Goal: Task Accomplishment & Management: Use online tool/utility

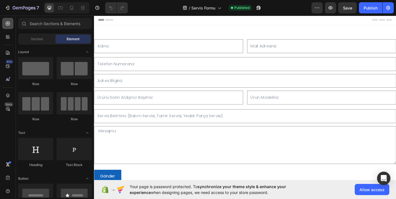
click at [6, 20] on div at bounding box center [7, 23] width 11 height 11
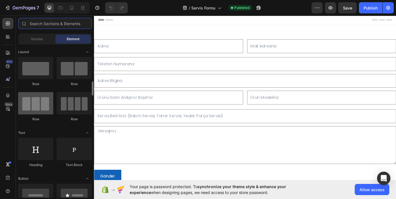
scroll to position [128, 0]
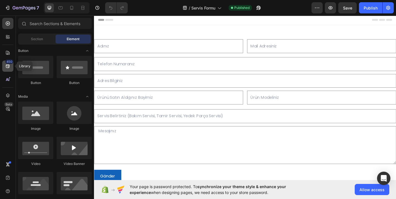
click at [11, 61] on div "450" at bounding box center [9, 61] width 8 height 4
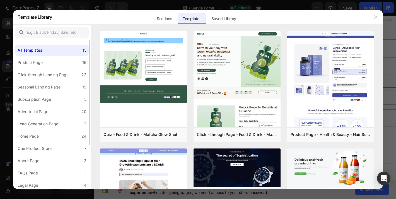
click at [47, 69] on div "All Templates 115 Product Page 16 Click-through Landing Page 22 Seasonal Landin…" at bounding box center [52, 146] width 78 height 212
click at [47, 82] on label "Seasonal Landing Page 19" at bounding box center [51, 86] width 73 height 11
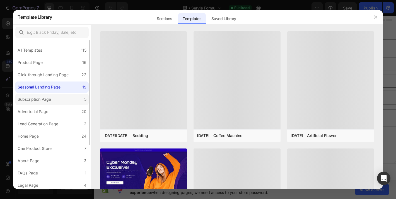
click at [48, 103] on label "Subscription Page 5" at bounding box center [51, 99] width 73 height 11
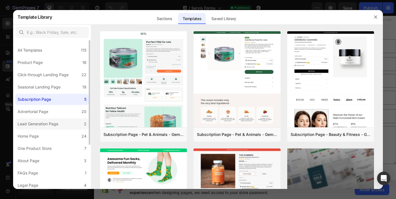
click at [48, 119] on label "Lead Generation Page 2" at bounding box center [51, 123] width 73 height 11
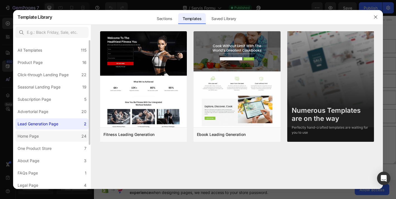
click at [51, 136] on label "Home Page 24" at bounding box center [51, 135] width 73 height 11
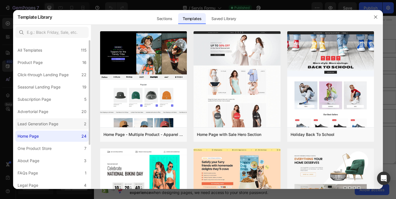
click at [53, 128] on label "Lead Generation Page 2" at bounding box center [51, 123] width 73 height 11
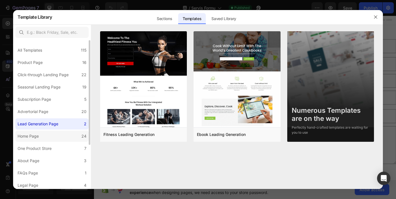
click at [53, 133] on label "Home Page 24" at bounding box center [51, 135] width 73 height 11
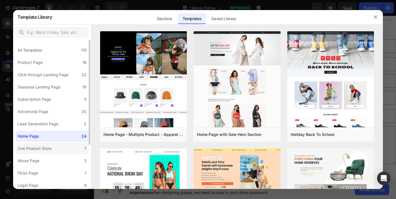
click at [53, 146] on div "One Product Store" at bounding box center [36, 148] width 36 height 7
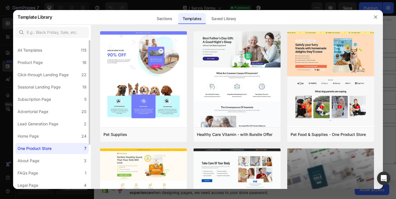
click at [54, 154] on div "All Templates 115 Product Page 16 Click-through Landing Page 22 Seasonal Landin…" at bounding box center [52, 146] width 78 height 212
click at [54, 158] on label "About Page 3" at bounding box center [51, 160] width 73 height 11
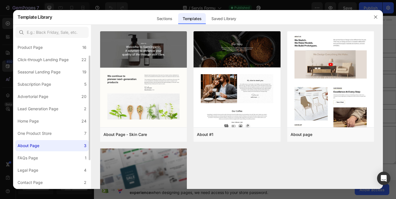
scroll to position [21, 0]
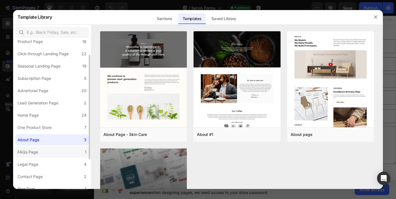
click at [55, 149] on label "FAQs Page 1" at bounding box center [51, 151] width 73 height 11
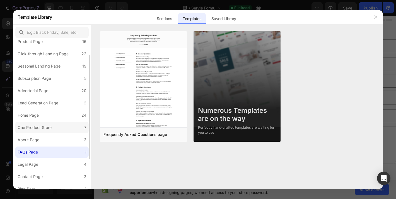
click at [58, 128] on label "One Product Store 7" at bounding box center [51, 127] width 73 height 11
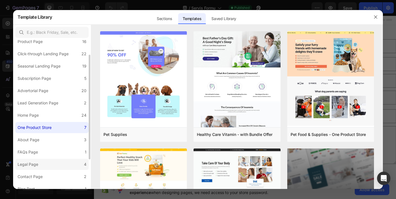
click at [53, 165] on label "Legal Page 4" at bounding box center [51, 163] width 73 height 11
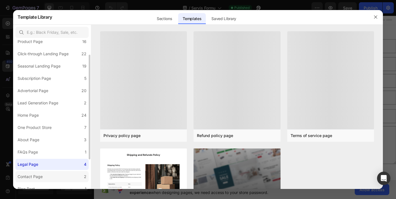
click at [53, 171] on label "Contact Page 2" at bounding box center [51, 176] width 73 height 11
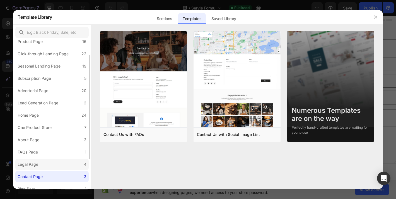
click at [55, 165] on label "Legal Page 4" at bounding box center [51, 163] width 73 height 11
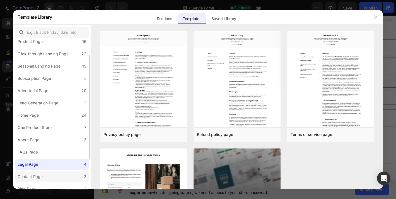
click at [54, 174] on label "Contact Page 2" at bounding box center [51, 176] width 73 height 11
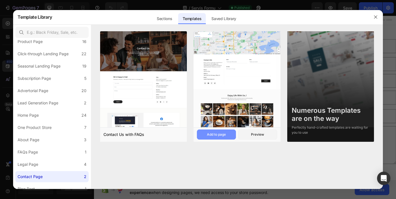
click at [228, 134] on button "Add to page" at bounding box center [216, 134] width 39 height 10
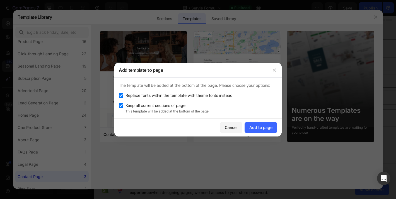
click at [223, 98] on span "Replace fonts within the template with theme fonts instead" at bounding box center [178, 95] width 107 height 7
checkbox input "false"
click at [271, 131] on button "Add to page" at bounding box center [260, 127] width 33 height 11
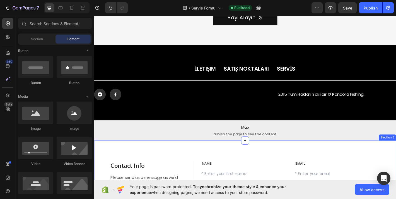
scroll to position [330, 0]
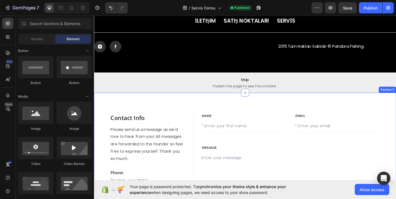
click at [178, 107] on div "Contact Info Heading Please send us a message as we'd love to hear from you! Al…" at bounding box center [261, 189] width 334 height 176
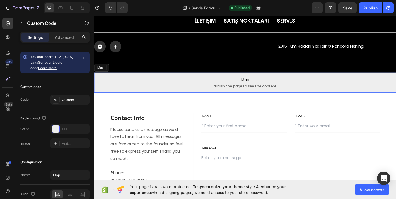
click at [301, 86] on span "Map" at bounding box center [261, 86] width 334 height 7
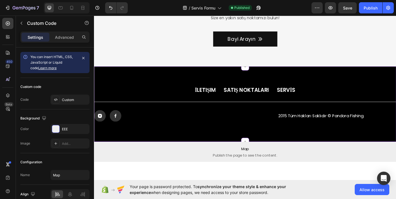
scroll to position [260, 0]
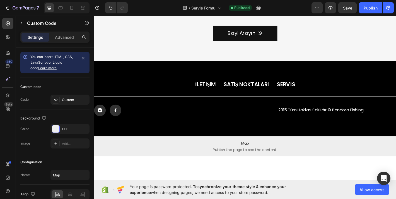
click at [284, 158] on span "Map" at bounding box center [261, 156] width 334 height 7
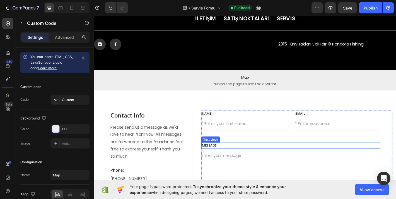
scroll to position [340, 0]
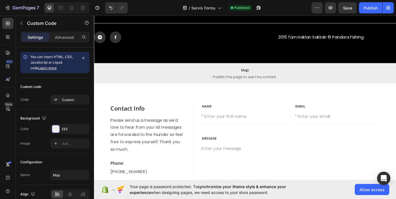
click at [333, 83] on span "Publish the page to see the content." at bounding box center [261, 83] width 334 height 6
click at [331, 103] on div "Contact Info Heading Please send us a message as we'd love to hear from you! Al…" at bounding box center [261, 178] width 334 height 176
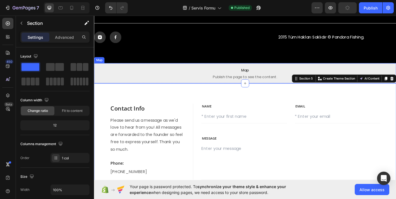
click at [337, 71] on p "Map Publish the page to see the content." at bounding box center [261, 79] width 334 height 22
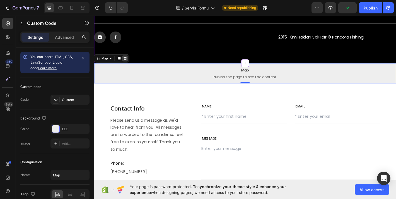
click at [130, 62] on icon at bounding box center [128, 62] width 4 height 4
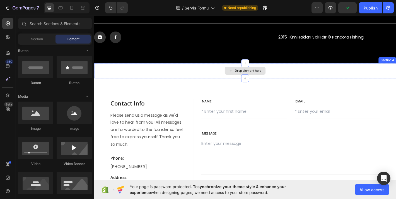
click at [213, 70] on div "Drop element here" at bounding box center [261, 76] width 334 height 17
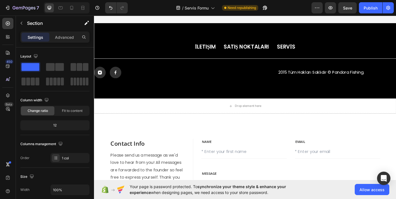
scroll to position [345, 0]
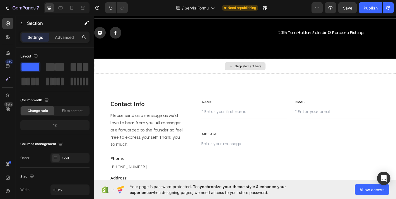
click at [365, 67] on div "Drop element here" at bounding box center [261, 71] width 334 height 17
click at [331, 94] on div "Contact Info Heading Please send us a message as we'd love to hear from you! Al…" at bounding box center [261, 173] width 334 height 187
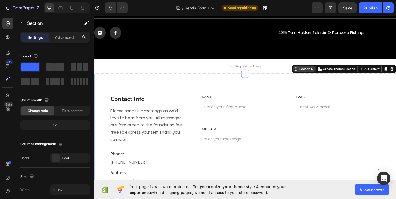
click at [330, 76] on div "Section 5" at bounding box center [328, 74] width 17 height 5
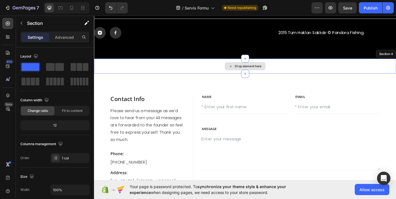
click at [297, 74] on div "Drop element here" at bounding box center [261, 71] width 334 height 17
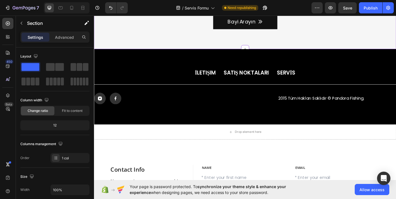
scroll to position [288, 0]
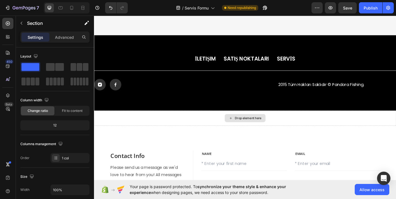
click at [305, 130] on div "Drop element here" at bounding box center [261, 128] width 334 height 17
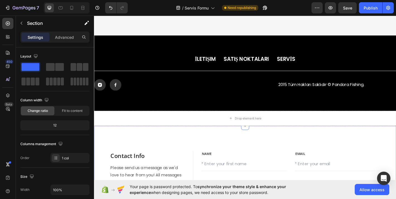
click at [302, 133] on div "Drop element here" at bounding box center [261, 129] width 334 height 17
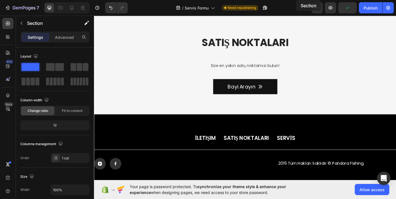
scroll to position [138, 0]
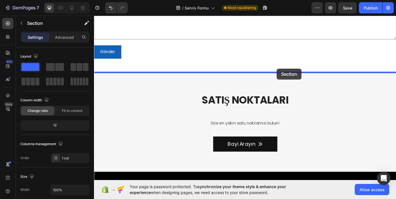
drag, startPoint x: 324, startPoint y: 113, endPoint x: 295, endPoint y: 72, distance: 50.3
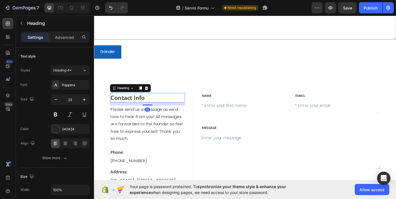
click at [154, 105] on p "Contact Info" at bounding box center [153, 106] width 82 height 10
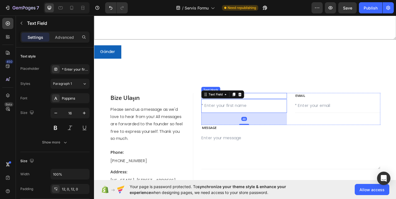
click at [310, 99] on div "Bize Ulaşın Heading Please send us a message as we'd love to hear from you! All…" at bounding box center [261, 167] width 334 height 176
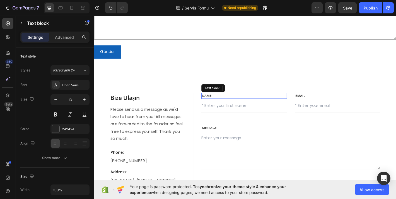
click at [295, 104] on p "NAME" at bounding box center [259, 104] width 93 height 6
click at [260, 95] on div "Text block" at bounding box center [237, 95] width 48 height 9
click at [257, 94] on icon at bounding box center [257, 96] width 4 height 4
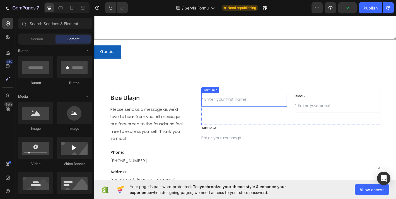
click at [258, 112] on input "text" at bounding box center [260, 108] width 94 height 15
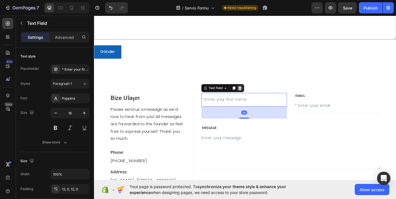
click at [256, 99] on div at bounding box center [255, 95] width 7 height 7
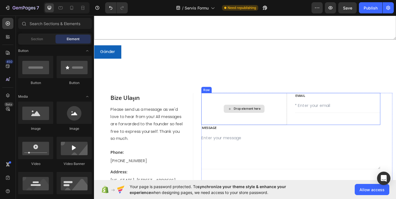
click at [288, 135] on div "Drop element here" at bounding box center [260, 118] width 94 height 35
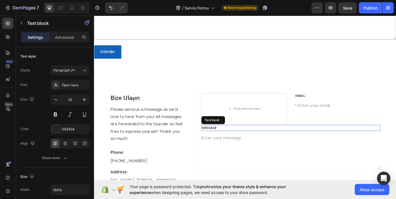
click at [294, 139] on p "MESSAGE" at bounding box center [311, 140] width 197 height 6
click at [273, 112] on div "Drop element here" at bounding box center [260, 118] width 94 height 35
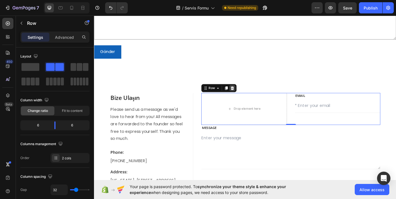
click at [250, 93] on div at bounding box center [246, 95] width 7 height 7
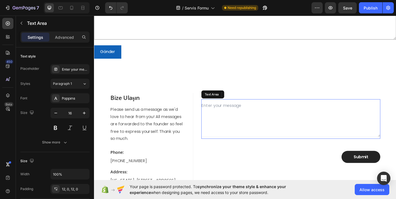
click at [263, 114] on textarea at bounding box center [312, 129] width 198 height 42
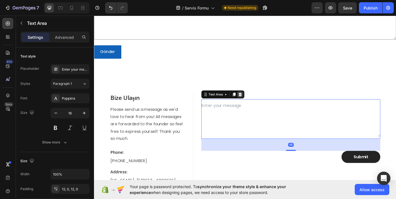
click at [258, 101] on div at bounding box center [255, 102] width 7 height 7
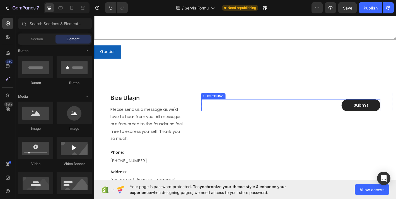
click at [259, 110] on div "Submit Submit Button" at bounding box center [312, 114] width 198 height 13
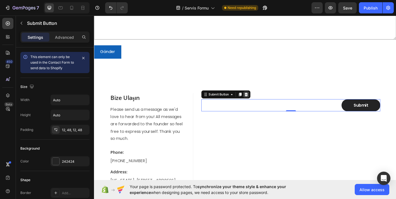
click at [264, 99] on div at bounding box center [262, 102] width 7 height 7
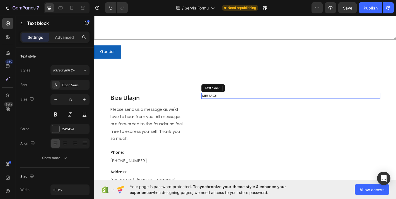
click at [260, 101] on p "MESSAGE" at bounding box center [311, 104] width 197 height 6
click at [260, 95] on div "Text block" at bounding box center [237, 95] width 48 height 9
click at [258, 96] on icon at bounding box center [256, 95] width 4 height 4
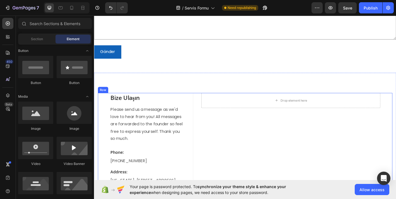
click at [257, 132] on div "Drop element here" at bounding box center [318, 167] width 211 height 132
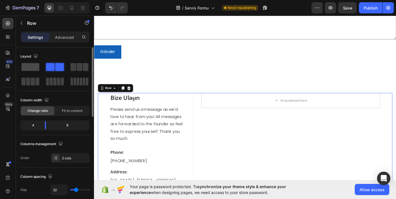
click at [25, 67] on span at bounding box center [30, 67] width 18 height 8
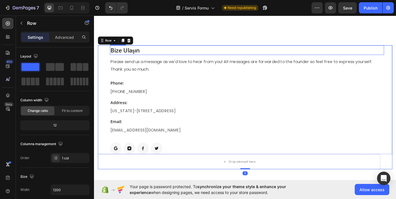
scroll to position [213, 0]
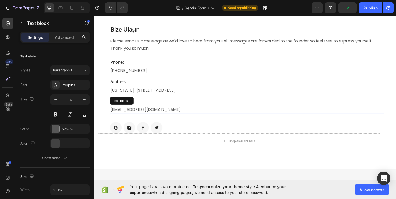
click at [121, 118] on p "support@gempage.com" at bounding box center [263, 119] width 302 height 8
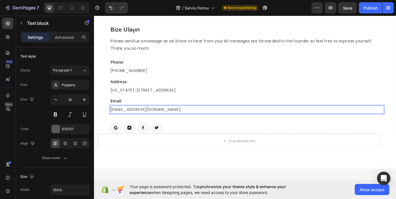
click at [138, 116] on p "destek@gempage.com" at bounding box center [263, 119] width 302 height 8
click at [118, 119] on p "destek@pandorafishing.com" at bounding box center [263, 119] width 302 height 8
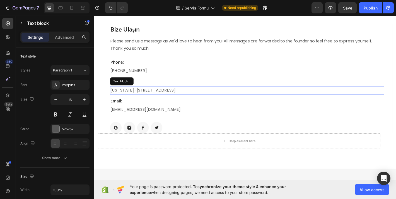
click at [132, 97] on p "New York-789 18h Street, Office 478" at bounding box center [263, 98] width 302 height 8
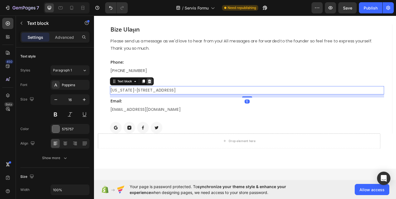
click at [153, 88] on icon at bounding box center [155, 88] width 4 height 4
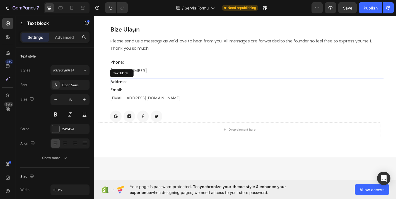
click at [140, 85] on p "Address:" at bounding box center [263, 88] width 302 height 7
click at [155, 77] on icon at bounding box center [155, 79] width 4 height 4
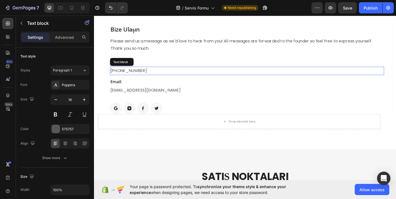
click at [146, 72] on p "682-651-7554" at bounding box center [263, 76] width 302 height 8
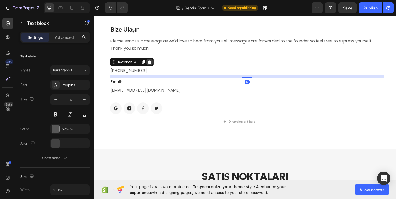
click at [158, 67] on div at bounding box center [155, 66] width 7 height 7
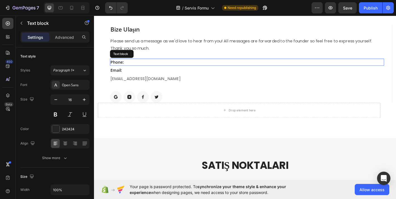
click at [148, 66] on p "Phone:" at bounding box center [263, 67] width 302 height 7
click at [155, 59] on icon at bounding box center [155, 58] width 4 height 4
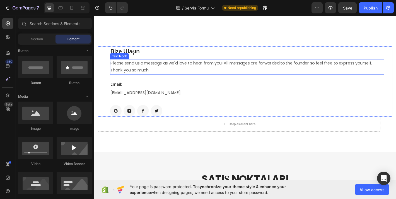
scroll to position [182, 0]
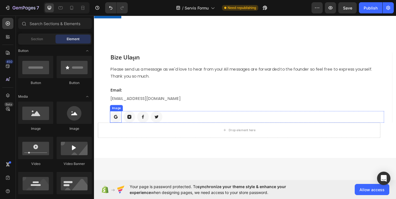
click at [117, 128] on img at bounding box center [117, 127] width 13 height 13
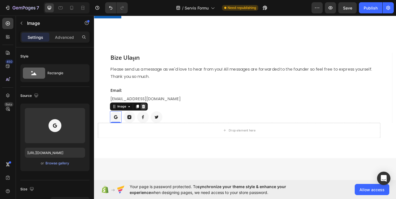
click at [149, 114] on icon at bounding box center [149, 116] width 4 height 4
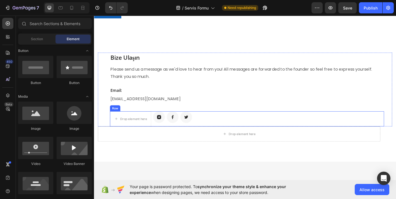
click at [145, 127] on div "Drop element here" at bounding box center [138, 129] width 30 height 4
click at [219, 133] on div "Drop element here Image Image Image Row" at bounding box center [262, 129] width 303 height 17
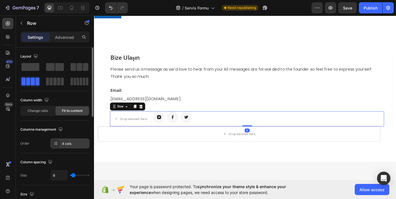
click at [72, 146] on div "4 cols" at bounding box center [69, 143] width 39 height 10
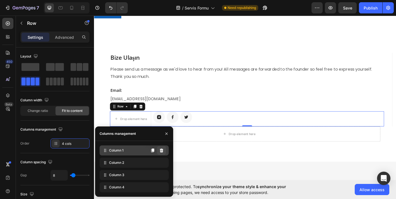
click at [162, 152] on button at bounding box center [161, 150] width 9 height 9
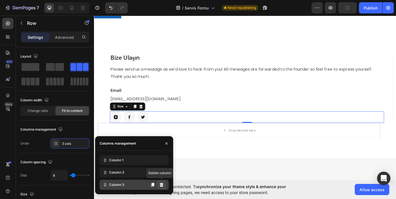
click at [164, 187] on button at bounding box center [161, 184] width 9 height 9
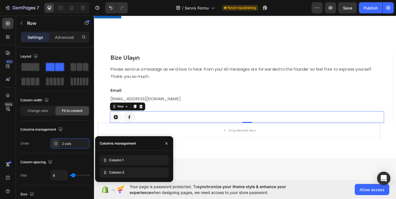
click at [198, 119] on div "Bize Ulaşın Heading Please send us a message as we'd love to hear from you! All…" at bounding box center [262, 95] width 303 height 78
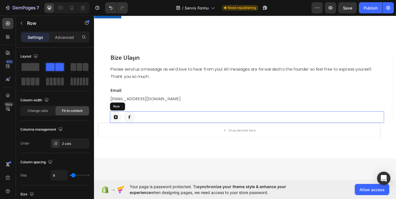
click at [197, 129] on div "Image Image Row" at bounding box center [262, 127] width 303 height 13
click at [197, 141] on div "Drop element here" at bounding box center [254, 142] width 313 height 17
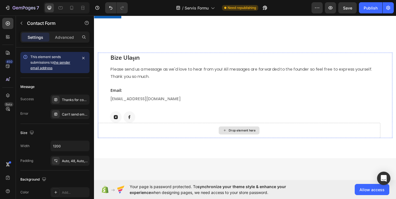
click at [152, 143] on div "Drop element here" at bounding box center [254, 142] width 313 height 17
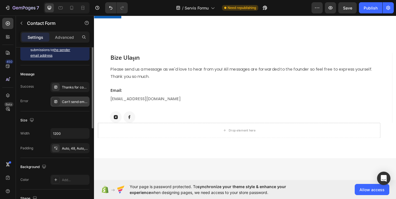
scroll to position [0, 0]
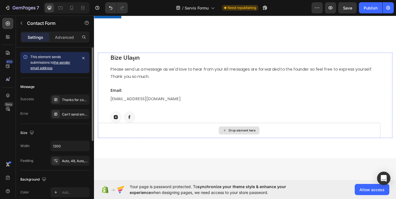
click at [142, 135] on div "Drop element here" at bounding box center [254, 142] width 313 height 17
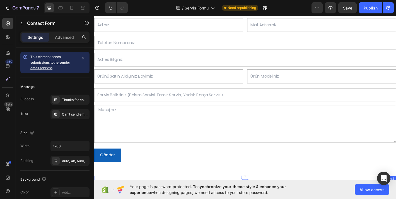
scroll to position [6, 0]
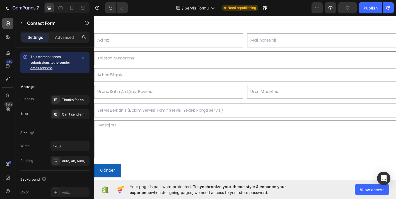
click at [11, 22] on div at bounding box center [7, 23] width 11 height 11
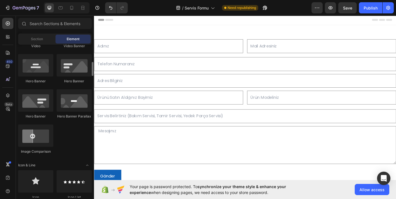
scroll to position [238, 0]
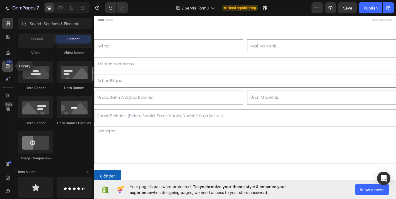
click at [6, 62] on div "450" at bounding box center [9, 61] width 8 height 4
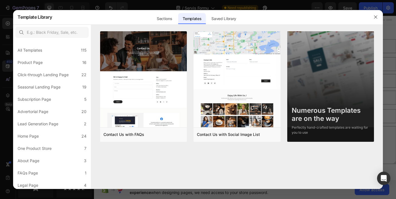
click at [6, 57] on div at bounding box center [198, 99] width 396 height 199
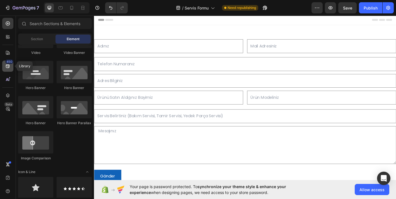
click at [10, 71] on div "450" at bounding box center [7, 65] width 11 height 11
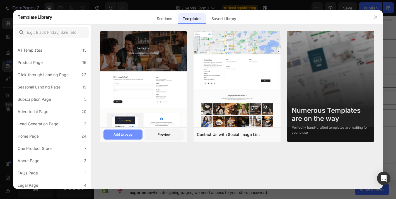
click at [132, 132] on div "Add to page" at bounding box center [122, 134] width 19 height 5
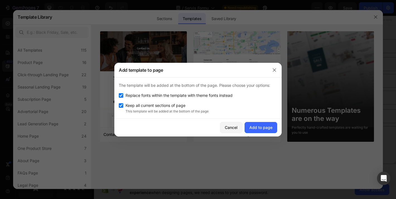
click at [184, 108] on span "Keep all current sections of page" at bounding box center [155, 105] width 60 height 7
checkbox input "false"
click at [184, 92] on span "Replace fonts within the template with theme fonts instead" at bounding box center [178, 95] width 107 height 7
checkbox input "false"
click at [177, 111] on p "This template will be added at the bottom of the page" at bounding box center [201, 111] width 152 height 5
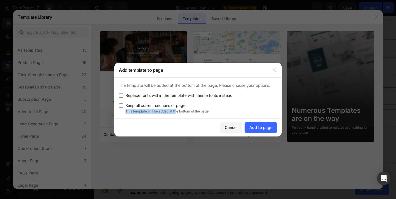
click at [176, 108] on div "Keep all current sections of page This template will be added at the bottom of …" at bounding box center [198, 108] width 158 height 12
click at [175, 109] on p "This template will be added at the bottom of the page" at bounding box center [201, 111] width 152 height 5
click at [175, 108] on span "Keep all current sections of page" at bounding box center [155, 105] width 60 height 7
checkbox input "true"
click at [263, 122] on button "Add to page" at bounding box center [260, 127] width 33 height 11
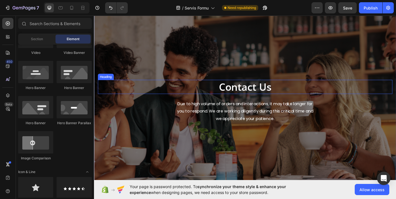
scroll to position [838, 0]
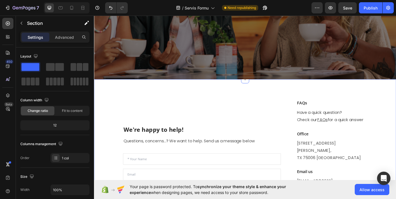
click at [280, 96] on div "We're happy to help! Heading Questions, concerns...? We want to help. Send us a…" at bounding box center [261, 178] width 334 height 184
click at [162, 91] on div "We're happy to help! Heading Questions, concerns...? We want to help. Send us a…" at bounding box center [261, 178] width 334 height 184
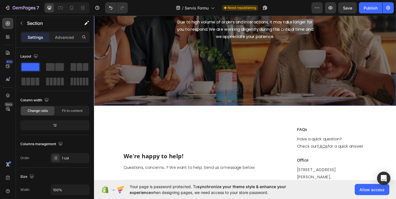
scroll to position [885, 0]
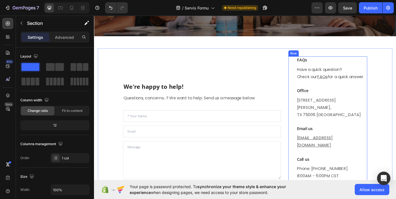
click at [310, 54] on div "Row" at bounding box center [314, 57] width 11 height 7
click at [310, 48] on div "We're happy to help! Heading Questions, concerns...? We want to help. Send us a…" at bounding box center [261, 130] width 334 height 184
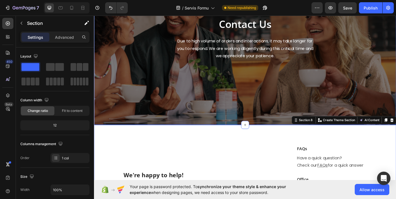
scroll to position [842, 0]
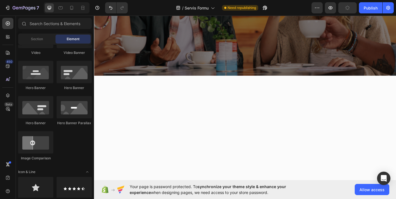
click at [363, 100] on div at bounding box center [261, 145] width 334 height 127
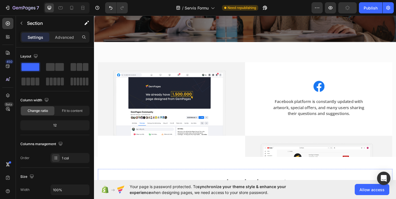
scroll to position [870, 0]
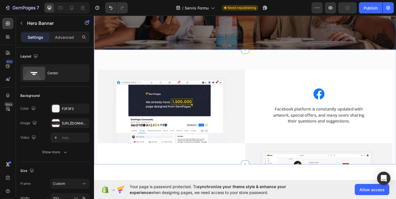
click at [277, 65] on div "Image Image Facebook platform is constantly updated with artwork, special offer…" at bounding box center [261, 116] width 334 height 127
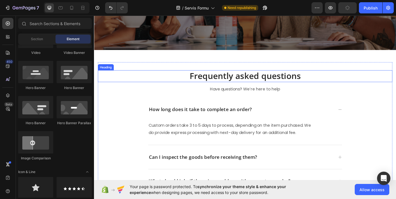
click at [310, 74] on div "Frequently asked questions Heading Have questions? We’re here to help Text bloc…" at bounding box center [261, 170] width 326 height 207
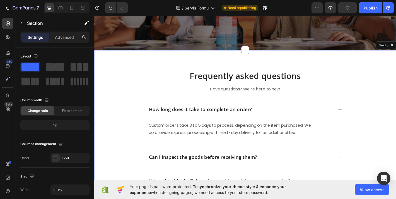
click at [310, 65] on div "Frequently asked questions Heading Have questions? We’re here to help Text bloc…" at bounding box center [261, 170] width 334 height 234
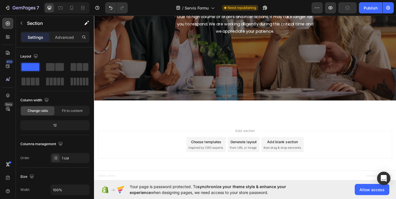
click at [316, 109] on div at bounding box center [261, 120] width 334 height 22
click at [329, 143] on div "Add section Choose templates inspired by CRO experts Generate layout from URL o…" at bounding box center [260, 158] width 325 height 31
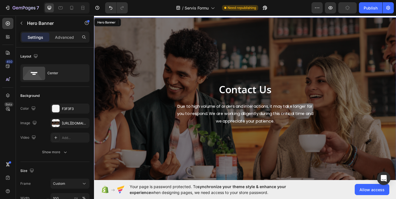
click at [316, 75] on div "Contact Us Heading Due to high volume of orders and interactions, it may take l…" at bounding box center [261, 112] width 326 height 173
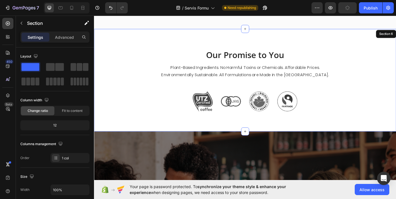
scroll to position [669, 0]
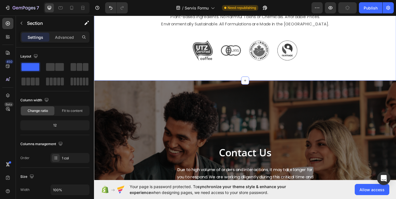
click at [341, 87] on div "Our Promise to You Heading Plant-Based Ingredients. No Harmful Toxins or Chemic…" at bounding box center [261, 31] width 334 height 114
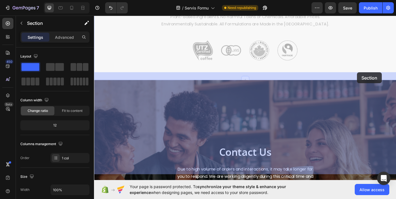
drag, startPoint x: 420, startPoint y: 79, endPoint x: 385, endPoint y: 78, distance: 35.4
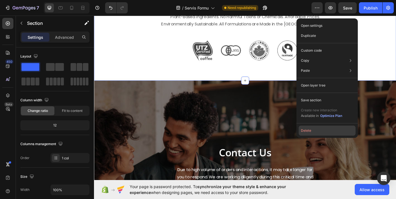
click at [315, 126] on button "Delete" at bounding box center [326, 130] width 57 height 10
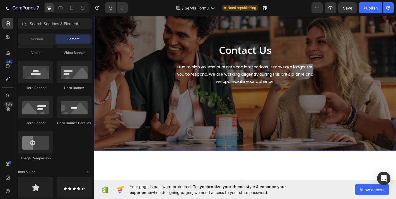
click at [290, 84] on div "Contact Us Heading Due to high volume of orders and interactions, it may take l…" at bounding box center [261, 69] width 334 height 191
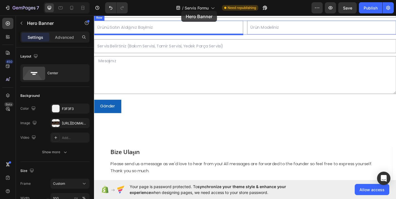
scroll to position [0, 0]
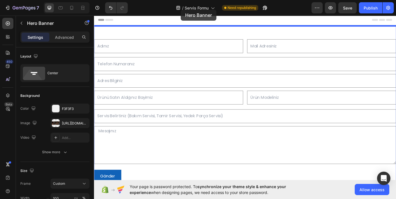
drag, startPoint x: 121, startPoint y: 72, endPoint x: 190, endPoint y: 6, distance: 95.9
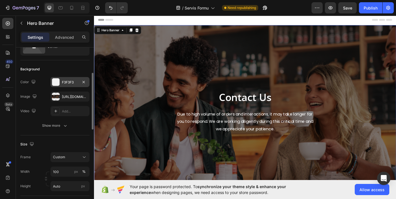
scroll to position [39, 0]
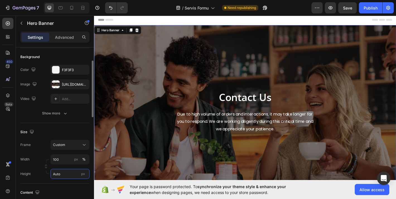
click at [56, 178] on input "Auto" at bounding box center [69, 174] width 39 height 10
click at [62, 174] on input "Auto" at bounding box center [69, 174] width 39 height 10
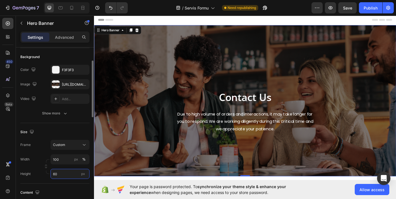
type input "6"
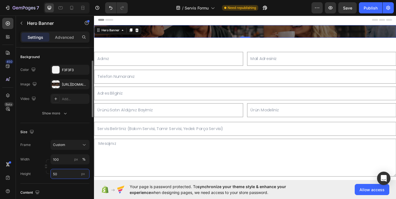
type input "5"
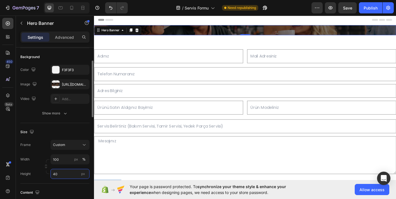
type input "400"
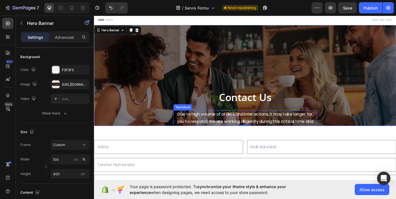
click at [224, 128] on p "Due to high volume of orders and interactions, it may take longer for you to re…" at bounding box center [261, 133] width 158 height 24
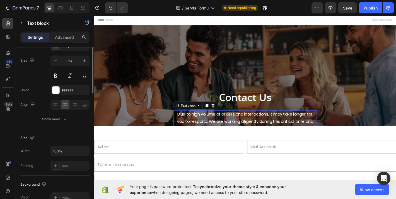
scroll to position [0, 0]
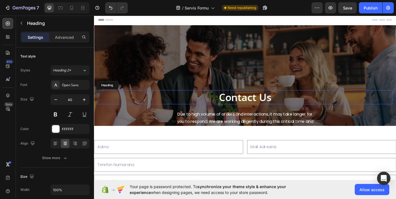
click at [263, 106] on p "Contact Us" at bounding box center [261, 105] width 325 height 14
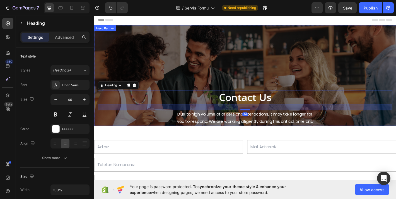
click at [168, 74] on div "Contact Us Heading 24 Due to high volume of orders and interactions, it may tak…" at bounding box center [261, 121] width 326 height 173
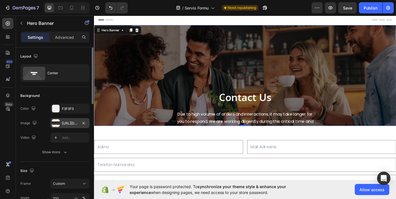
click at [59, 119] on div at bounding box center [56, 123] width 8 height 8
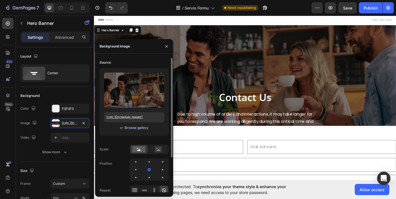
click at [133, 130] on div "Browse gallery" at bounding box center [137, 127] width 24 height 5
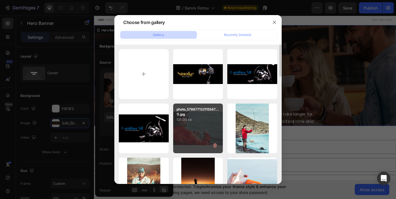
click at [192, 126] on div "photo_579877132115547...1).jpg 125.00 kb" at bounding box center [198, 128] width 50 height 50
type input "https://cdn.shopify.com/s/files/1/0647/2748/2467/files/gempages_582266236176434…"
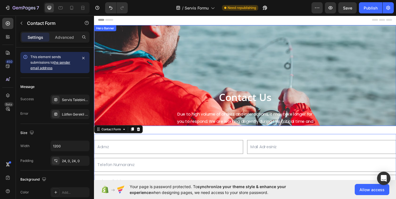
click at [206, 79] on div "Contact Us Heading Due to high volume of orders and interactions, it may take l…" at bounding box center [261, 121] width 326 height 173
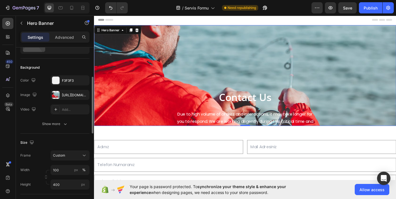
scroll to position [43, 0]
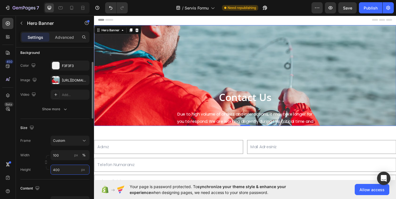
click at [59, 171] on input "400" at bounding box center [69, 169] width 39 height 10
click at [56, 171] on input "400" at bounding box center [69, 169] width 39 height 10
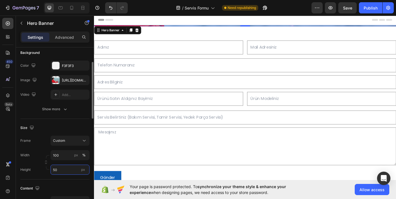
type input "500"
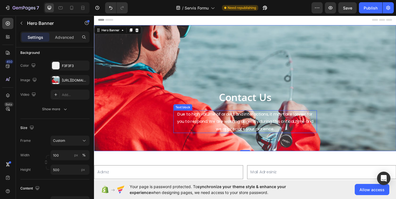
click at [243, 135] on p "Due to high volume of orders and interactions, it may take longer for you to re…" at bounding box center [261, 133] width 158 height 24
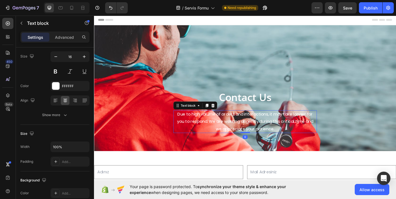
scroll to position [0, 0]
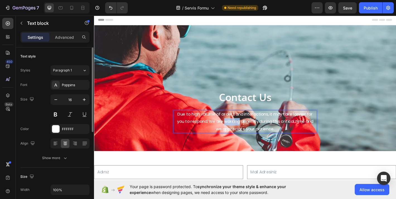
click at [243, 135] on p "Due to high volume of orders and interactions, it may take longer for you to re…" at bounding box center [261, 133] width 158 height 24
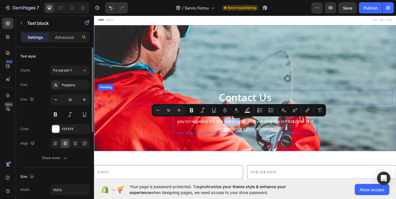
click at [272, 106] on p "Contact Us" at bounding box center [261, 105] width 325 height 14
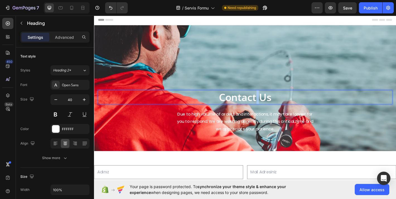
click at [272, 106] on p "Contact Us" at bounding box center [261, 105] width 325 height 14
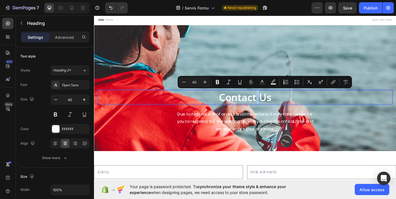
click at [272, 106] on p "Contact Us" at bounding box center [261, 105] width 325 height 14
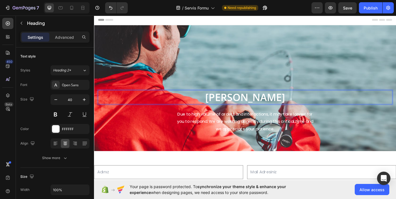
click at [249, 105] on p "Sizin İçin Buradayız" at bounding box center [261, 105] width 325 height 14
click at [254, 117] on div "Sizler için buradayız Heading 24 Due to high volume of orders and interactions,…" at bounding box center [261, 121] width 326 height 173
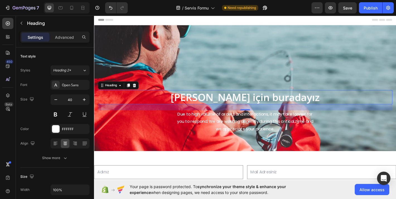
click at [235, 103] on p "Sizler için buradayız" at bounding box center [261, 105] width 325 height 14
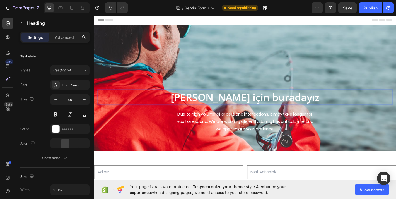
click at [242, 103] on p "Sizler için buradayız" at bounding box center [261, 105] width 325 height 14
click at [246, 103] on p "Sizler İçin buradayız" at bounding box center [261, 105] width 325 height 14
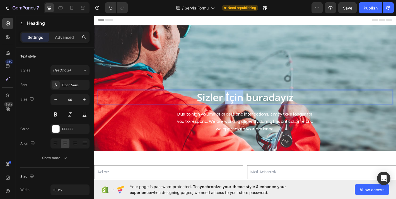
click at [246, 103] on p "Sizler İçin buradayız" at bounding box center [261, 105] width 325 height 14
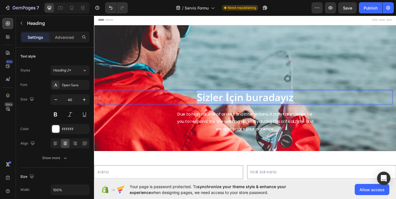
click at [246, 103] on p "Sizler İçin buradayız" at bounding box center [261, 105] width 325 height 14
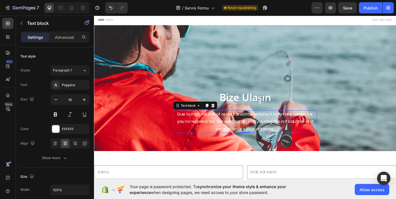
click at [237, 133] on p "Due to high volume of orders and interactions, it may take longer for you to re…" at bounding box center [261, 133] width 158 height 24
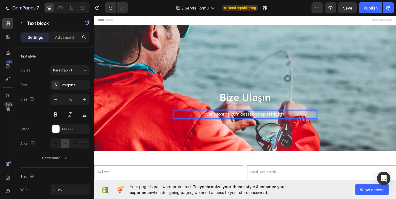
click at [228, 125] on p "Satış sonrası tüm destek talepleriniz için" at bounding box center [261, 125] width 158 height 8
click at [307, 123] on p "Satış sonrası tüm destek talepleriniz için" at bounding box center [261, 125] width 158 height 8
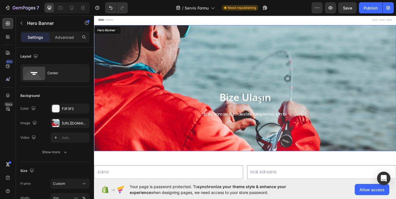
drag, startPoint x: 354, startPoint y: 130, endPoint x: 350, endPoint y: 129, distance: 4.1
click at [354, 130] on div "Bize Ulaşın Heading Satış sonrası tüm destek talepleriniz için bi Text block 0 …" at bounding box center [261, 113] width 326 height 157
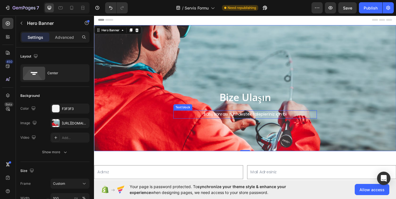
click at [327, 122] on p "Satış sonrası tüm destek talepleriniz için bi" at bounding box center [261, 125] width 158 height 8
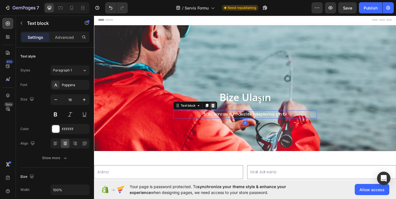
click at [228, 114] on div at bounding box center [225, 114] width 7 height 7
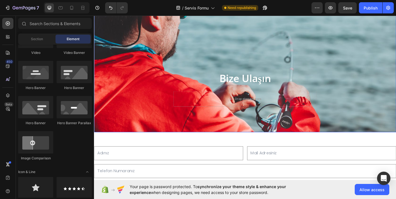
scroll to position [27, 0]
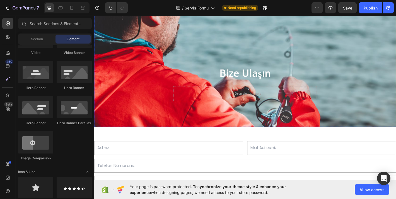
click at [267, 109] on div "Drop element here" at bounding box center [261, 101] width 159 height 17
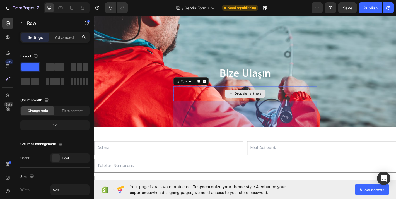
click at [270, 104] on div "Drop element here" at bounding box center [265, 101] width 30 height 4
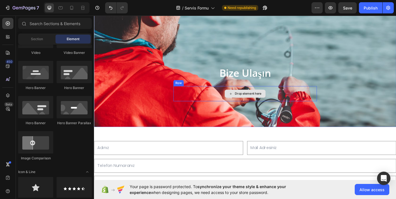
click at [290, 100] on div "Drop element here" at bounding box center [261, 101] width 159 height 17
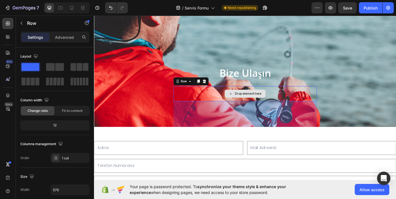
click at [291, 109] on div "Drop element here" at bounding box center [261, 101] width 159 height 17
click at [215, 89] on icon at bounding box center [216, 88] width 4 height 4
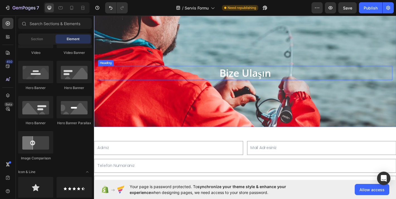
click at [291, 81] on p "Bize Ulaşın" at bounding box center [261, 79] width 325 height 14
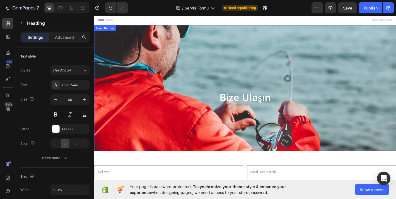
scroll to position [0, 0]
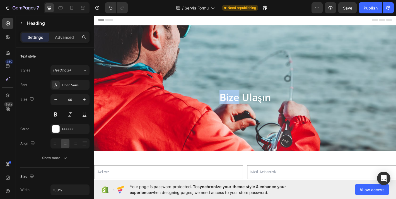
click at [245, 102] on p "Bize Ulaşın" at bounding box center [261, 105] width 325 height 14
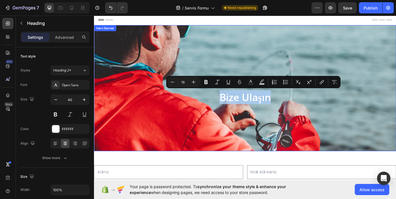
click at [268, 114] on div "Bize Ulaşın Heading" at bounding box center [261, 77] width 326 height 85
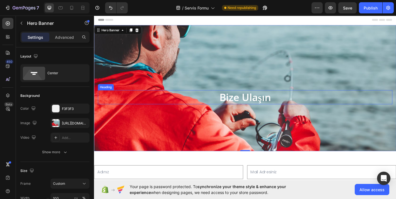
click at [296, 107] on p "Bize Ulaşın" at bounding box center [261, 105] width 325 height 14
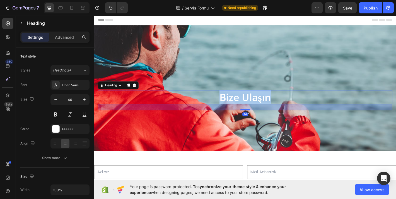
click at [296, 107] on p "Bize Ulaşın" at bounding box center [261, 105] width 325 height 14
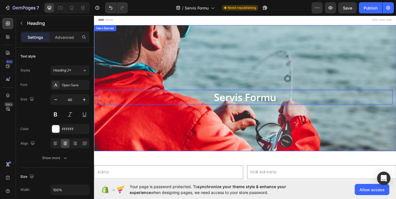
click at [299, 140] on div "Overlay" at bounding box center [261, 95] width 334 height 139
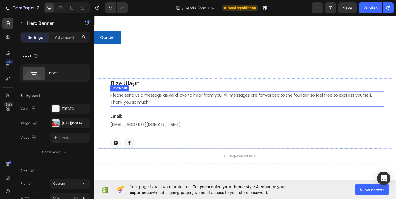
scroll to position [263, 0]
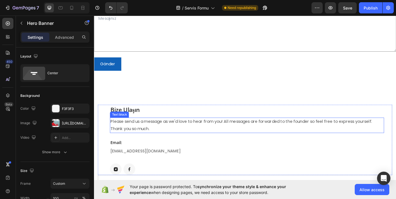
click at [195, 133] on p "Please send us a message as we'd love to hear from you! All messages are forwar…" at bounding box center [263, 137] width 302 height 16
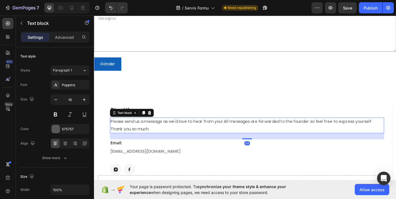
click at [195, 133] on p "Please send us a message as we'd love to hear from you! All messages are forwar…" at bounding box center [263, 137] width 302 height 16
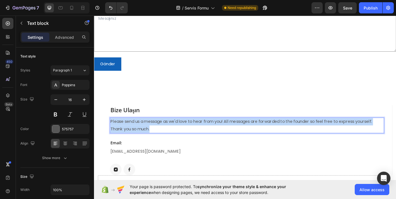
click at [195, 133] on p "Please send us a message as we'd love to hear from you! All messages are forwar…" at bounding box center [263, 137] width 302 height 16
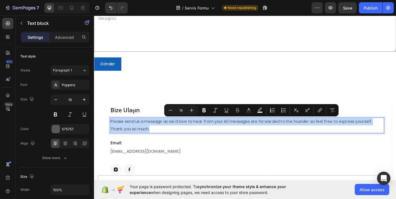
copy p "Please send us a message as we'd love to hear from you! All messages are forwar…"
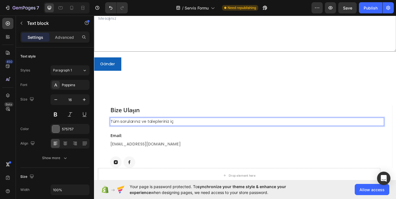
click at [151, 134] on p "Tüm sorularınız ve talepleriniz iç" at bounding box center [263, 133] width 302 height 8
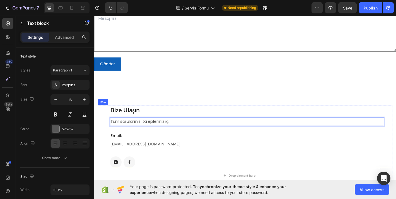
click at [183, 133] on p "Tüm sorularınız, talepleriniz iç" at bounding box center [263, 133] width 302 height 8
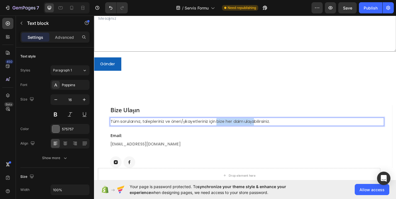
drag, startPoint x: 231, startPoint y: 131, endPoint x: 274, endPoint y: 134, distance: 42.4
click at [274, 134] on p "Tüm sorularınız, talepleriniz ve öneri/şikayetleriniz için bize her daim ulaşab…" at bounding box center [263, 133] width 302 height 8
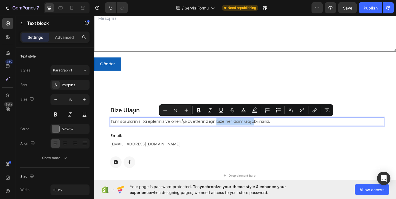
click at [260, 133] on p "Tüm sorularınız, talepleriniz ve öneri/şikayetleriniz için bize her daim ulaşab…" at bounding box center [263, 133] width 302 height 8
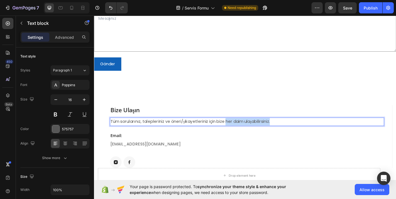
drag, startPoint x: 242, startPoint y: 133, endPoint x: 327, endPoint y: 127, distance: 85.1
click at [327, 127] on div "Bize Ulaşın Heading Tüm sorularınız, talepleriniz ve öneri/şikayetleriniz için …" at bounding box center [262, 149] width 303 height 70
drag, startPoint x: 320, startPoint y: 131, endPoint x: 241, endPoint y: 131, distance: 78.5
click at [241, 131] on p "Tüm sorularınız, talepleriniz ve öneri/şikayetleriniz için bize her daim ulaşab…" at bounding box center [263, 133] width 302 height 8
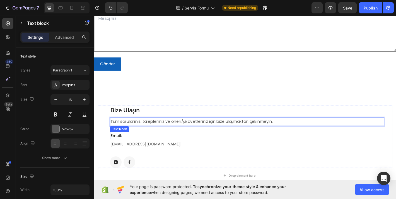
click at [232, 150] on p "Email:" at bounding box center [263, 148] width 302 height 7
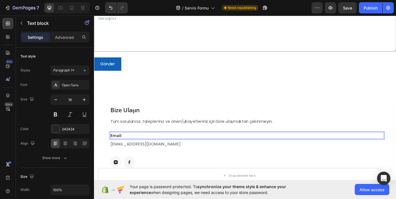
click at [172, 148] on p "Email:" at bounding box center [263, 148] width 302 height 7
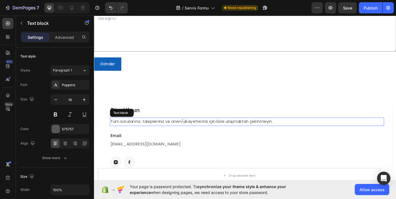
drag, startPoint x: 184, startPoint y: 130, endPoint x: 185, endPoint y: 133, distance: 3.4
click at [185, 130] on p "Tüm sorularınız, talepleriniz ve öneri/şikayetleriniz için bize ulaşmaktan çeki…" at bounding box center [263, 133] width 302 height 8
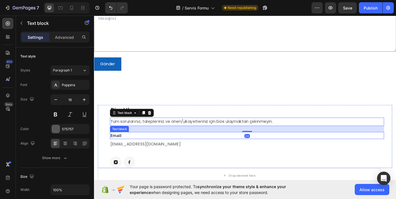
click at [177, 148] on p "Email:" at bounding box center [263, 148] width 302 height 7
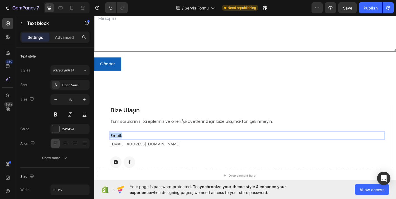
click at [177, 148] on p "Email:" at bounding box center [263, 148] width 302 height 7
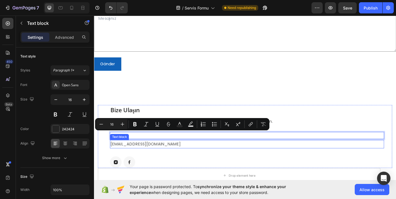
click at [196, 160] on p "sales@pandorafishing.com" at bounding box center [263, 157] width 302 height 8
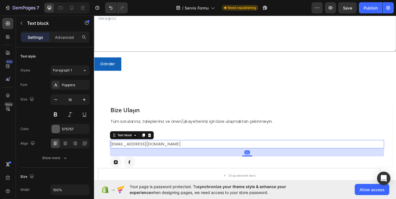
click at [244, 167] on div "32" at bounding box center [262, 166] width 303 height 9
click at [254, 97] on div "Bize Ulaşın Heading Tüm sorularınız, talepleriniz ve öneri/şikayetleriniz için …" at bounding box center [261, 157] width 334 height 131
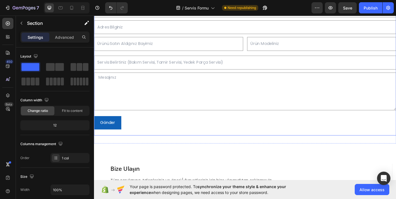
scroll to position [258, 0]
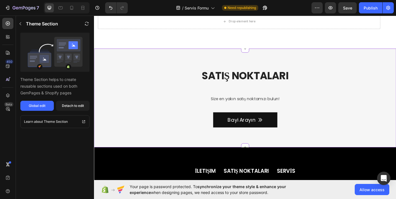
click at [187, 85] on h2 "SATIŞ NOKTALARI" at bounding box center [261, 82] width 163 height 16
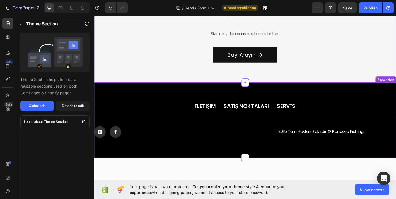
scroll to position [506, 0]
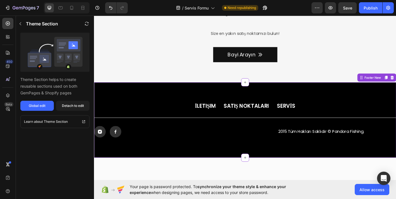
click at [215, 113] on p "İletişim" at bounding box center [217, 115] width 23 height 8
click at [171, 108] on div "İletişim Button sATIŞ NOKTALARI Button SERVİS Button Row Title Line Icon Icon R…" at bounding box center [261, 130] width 334 height 83
click at [377, 6] on button "Publish" at bounding box center [369, 7] width 23 height 11
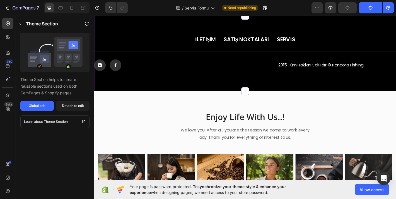
scroll to position [628, 0]
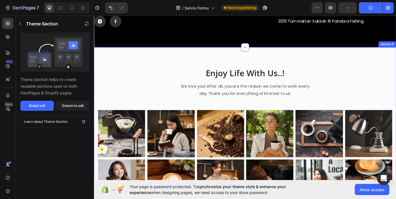
click at [345, 69] on div "Enjoy Life With Us..! Heading We love you! After all, you are the reason we com…" at bounding box center [261, 150] width 334 height 201
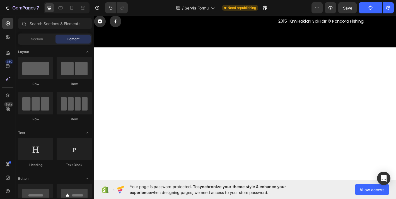
click at [338, 69] on div at bounding box center [261, 145] width 334 height 191
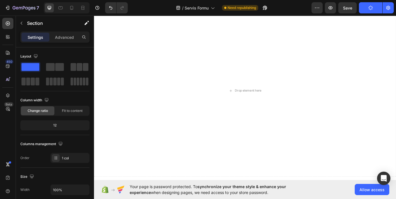
scroll to position [640, 0]
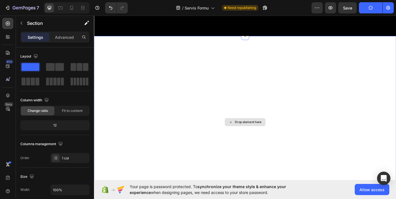
click at [266, 110] on div "Drop element here" at bounding box center [261, 133] width 334 height 191
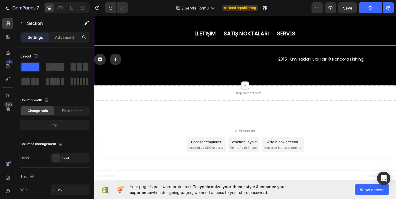
click at [304, 36] on div "İletişim Button sATIŞ NOKTALARI Button SERVİS Button Row Title Line Icon Icon R…" at bounding box center [261, 50] width 334 height 83
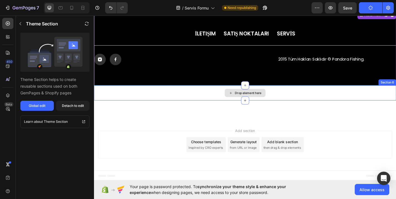
click at [288, 92] on div "Drop element here" at bounding box center [261, 100] width 334 height 17
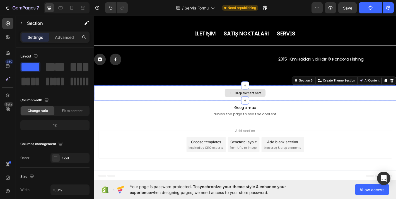
click at [291, 96] on div "Drop element here" at bounding box center [261, 100] width 334 height 17
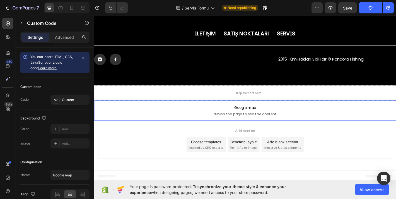
click at [319, 127] on span "Publish the page to see the content." at bounding box center [261, 124] width 334 height 6
click at [321, 108] on div "Drop element here" at bounding box center [261, 100] width 334 height 17
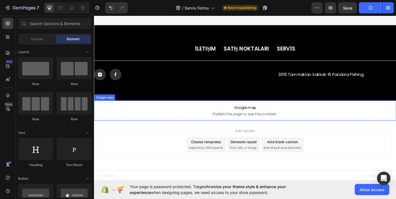
click at [322, 113] on p "Google map Publish the page to see the content." at bounding box center [261, 120] width 334 height 22
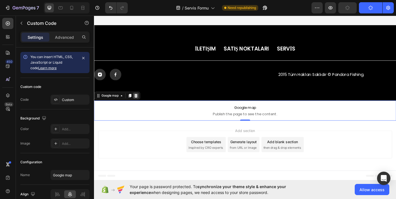
click at [143, 101] on div at bounding box center [140, 104] width 7 height 7
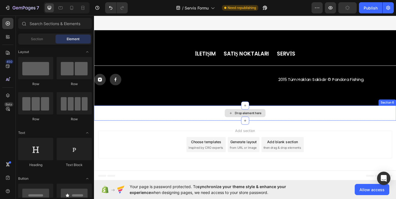
click at [162, 143] on div "Add section Choose templates inspired by CRO experts Generate layout from URL o…" at bounding box center [260, 158] width 325 height 31
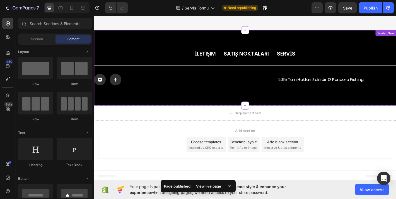
click at [206, 115] on div "Drop element here" at bounding box center [261, 123] width 334 height 17
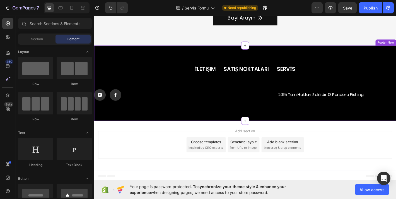
click at [208, 105] on div "Icon Icon Row" at bounding box center [177, 103] width 166 height 13
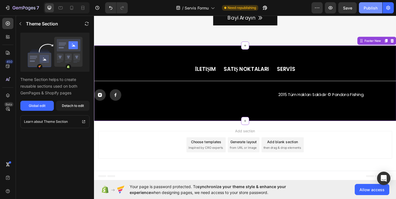
click at [375, 5] on div "Publish" at bounding box center [370, 8] width 14 height 6
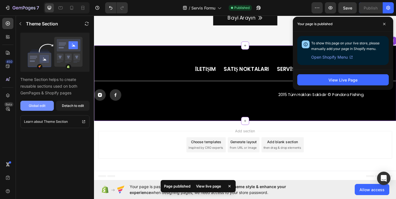
click at [40, 104] on div "Global edit" at bounding box center [37, 105] width 17 height 5
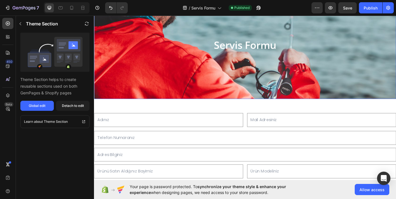
scroll to position [88, 0]
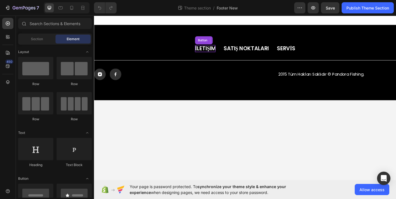
click at [215, 51] on p "İletişim" at bounding box center [217, 52] width 23 height 8
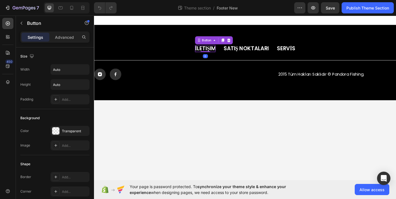
click at [215, 51] on p "İletişim" at bounding box center [217, 52] width 23 height 8
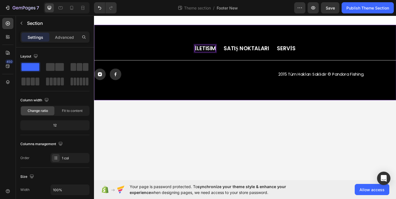
click at [257, 57] on div "İLETISIM Button 0 sATIŞ NOKTALARI Button SERVİS Button Row Title Line Icon Icon…" at bounding box center [261, 67] width 334 height 39
click at [257, 53] on p "sATIŞ NOKTALARI" at bounding box center [262, 52] width 50 height 8
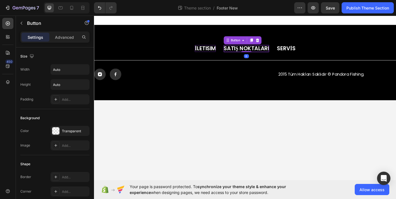
click at [257, 53] on p "sATIŞ NOKTALARI" at bounding box center [262, 52] width 50 height 8
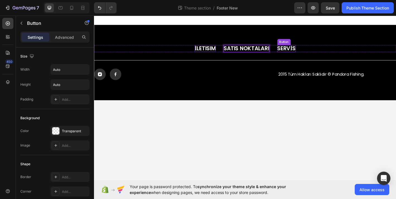
click at [301, 57] on div "İLETISIM Button SATIS NOKTALARI Button 0 SERVİS Button Row Title Line Icon Icon…" at bounding box center [261, 67] width 334 height 39
click at [301, 51] on p "SERVİS" at bounding box center [307, 52] width 20 height 8
click at [339, 54] on div "İLETISIM Button SATIS NOKTALARI Button SERVIS Button 0 Row" at bounding box center [261, 52] width 334 height 8
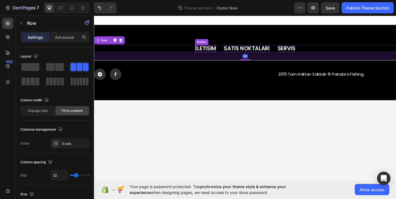
click at [210, 53] on p "İLETISIM" at bounding box center [217, 52] width 23 height 8
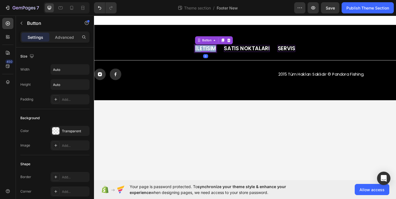
click at [210, 53] on p "İLETISIM" at bounding box center [217, 52] width 23 height 8
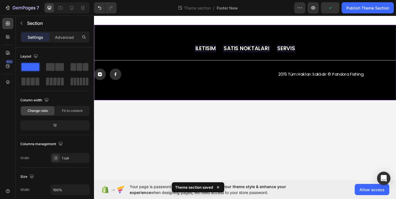
click at [333, 59] on div "ILETISIM Button 0 SATIS NOKTALARI Button SERVIS Button Row Title Line Icon Icon…" at bounding box center [261, 67] width 334 height 39
click at [365, 11] on button "Publish Theme Section" at bounding box center [367, 7] width 52 height 11
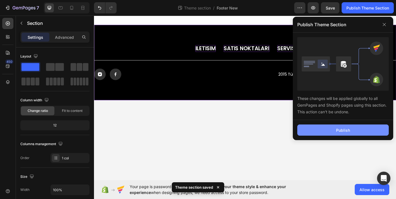
click at [356, 133] on button "Publish" at bounding box center [342, 129] width 91 height 11
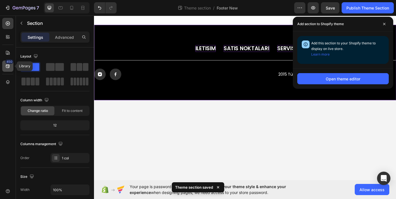
click at [8, 70] on div "450" at bounding box center [7, 65] width 11 height 11
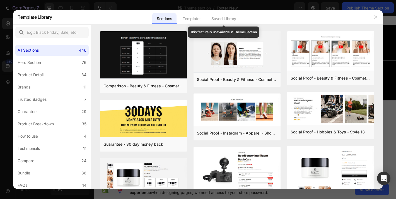
click at [233, 17] on div "Saved Library" at bounding box center [224, 18] width 34 height 11
click at [202, 21] on div "Templates" at bounding box center [192, 18] width 28 height 11
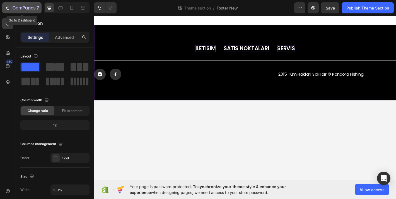
click at [31, 4] on div "7" at bounding box center [26, 7] width 26 height 7
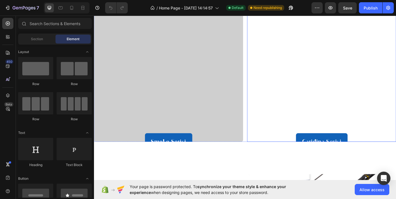
scroll to position [465, 0]
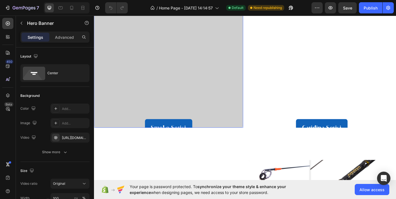
click at [256, 103] on div "Smoke Serisi Button" at bounding box center [176, 47] width 165 height 205
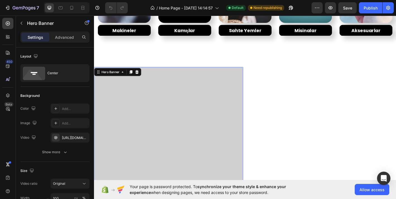
scroll to position [331, 0]
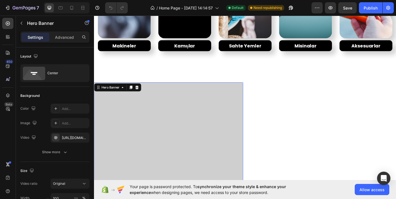
click at [263, 104] on div "Caridina Serisi Button" at bounding box center [345, 181] width 165 height 205
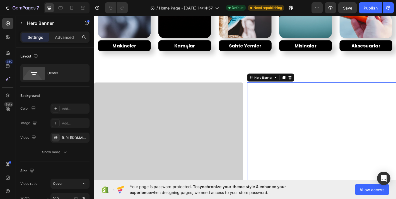
click at [263, 104] on div "Caridina Serisi Button" at bounding box center [345, 181] width 165 height 205
click at [260, 104] on div "Smoke Serisi Button Hero Banner Caridina Serisi Button Hero Banner 0 Row" at bounding box center [261, 181] width 334 height 184
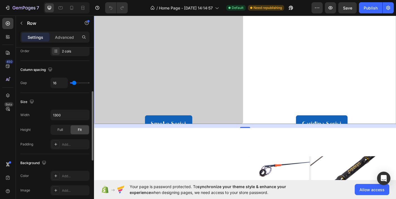
scroll to position [108, 0]
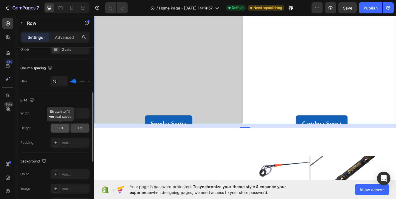
click at [66, 129] on div "Full" at bounding box center [60, 127] width 18 height 9
click at [60, 129] on span "Full" at bounding box center [60, 127] width 6 height 5
click at [80, 130] on span "Fit" at bounding box center [80, 127] width 4 height 5
click at [64, 126] on div "Full" at bounding box center [60, 127] width 18 height 9
click at [74, 127] on div "Fit" at bounding box center [79, 127] width 18 height 9
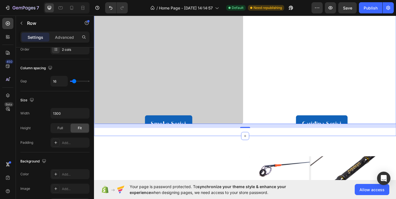
click at [189, 140] on div "Smoke Serisi Button Hero Banner Caridina Serisi Button Hero Banner Row 16 Secti…" at bounding box center [261, 45] width 334 height 206
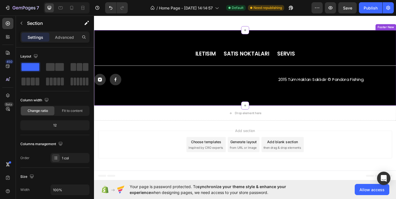
scroll to position [935, 0]
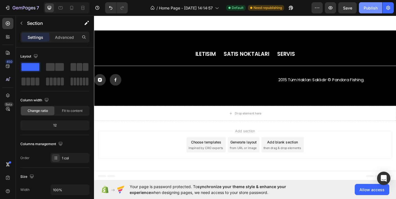
click at [368, 10] on div "Publish" at bounding box center [370, 8] width 14 height 6
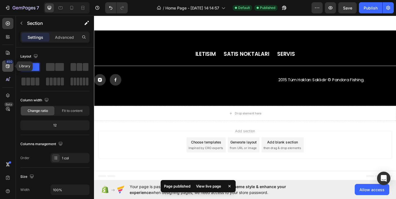
click at [10, 65] on icon at bounding box center [8, 66] width 6 height 6
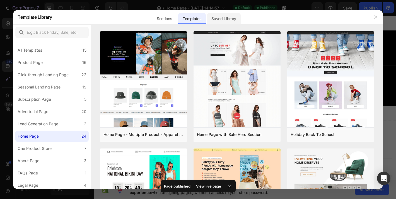
click at [223, 20] on div "Saved Library" at bounding box center [224, 18] width 34 height 11
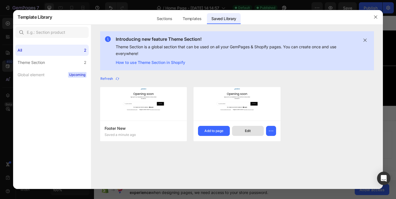
click at [253, 130] on button "Edit" at bounding box center [248, 131] width 32 height 10
click at [372, 14] on button "button" at bounding box center [375, 17] width 9 height 9
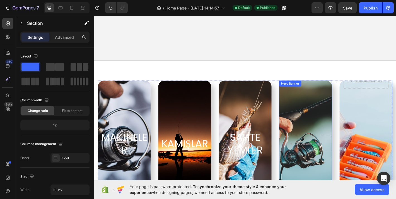
scroll to position [187, 0]
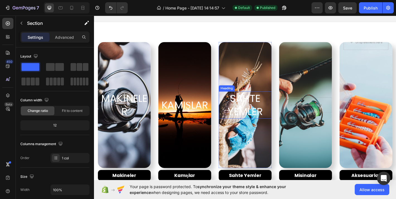
click at [261, 109] on h2 "SAHTE YEMLER" at bounding box center [261, 114] width 58 height 30
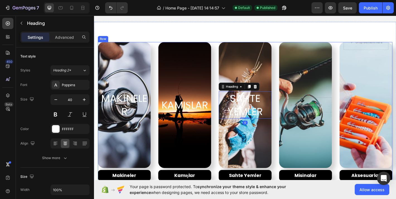
click at [228, 63] on div "MAKİNELER Heading Hero Banner Makineler Button KAMIŞLAR Heading Hero Banner Kam…" at bounding box center [261, 123] width 326 height 157
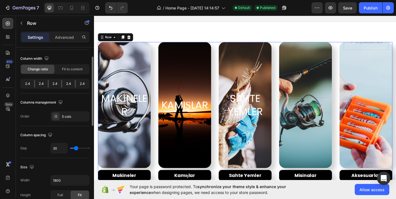
scroll to position [44, 0]
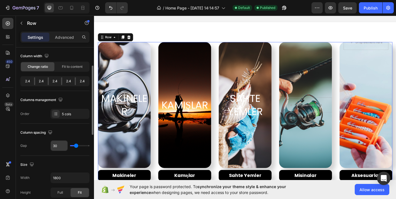
click at [57, 145] on input "30" at bounding box center [59, 145] width 17 height 10
type input "2"
type input "24"
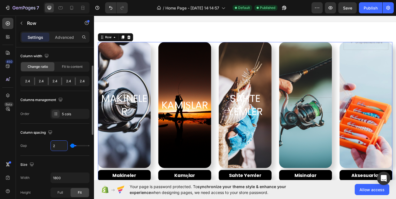
type input "24"
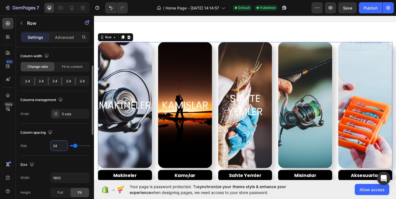
click at [57, 145] on input "24" at bounding box center [59, 145] width 17 height 10
type input "1"
type input "12"
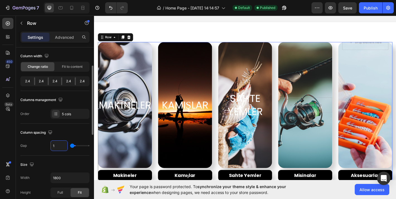
type input "12"
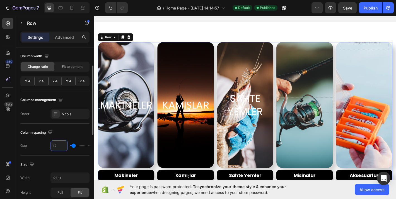
click at [57, 145] on input "12" at bounding box center [59, 145] width 17 height 10
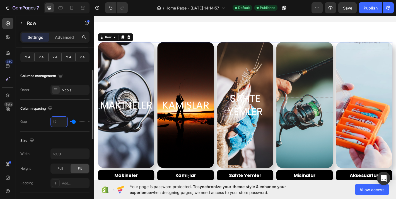
scroll to position [70, 0]
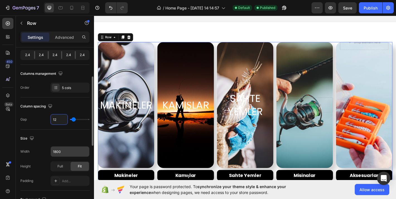
type input "12"
click at [64, 147] on input "1800" at bounding box center [70, 151] width 38 height 10
click at [64, 148] on input "1800" at bounding box center [70, 151] width 38 height 10
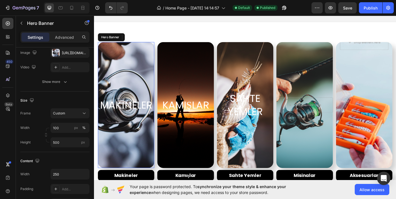
click at [152, 106] on div "Overlay" at bounding box center [129, 114] width 62 height 139
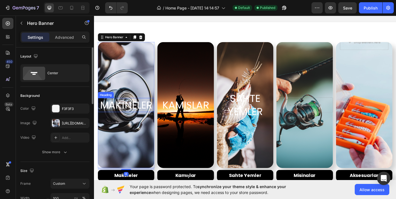
click at [152, 112] on h2 "MAKİNELER" at bounding box center [129, 114] width 62 height 16
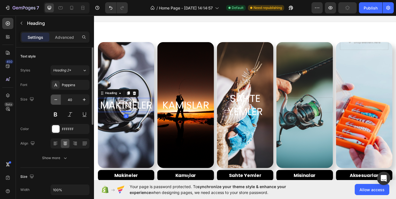
click at [59, 99] on button "button" at bounding box center [56, 99] width 10 height 10
type input "36"
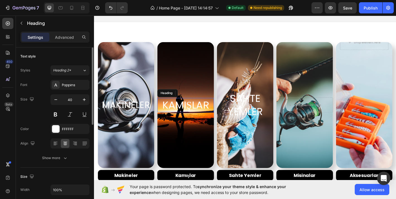
click at [202, 117] on h2 "KAMIŞLAR" at bounding box center [195, 114] width 62 height 16
click at [57, 98] on icon "button" at bounding box center [56, 100] width 6 height 6
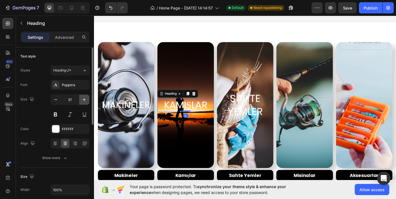
type input "36"
click at [273, 122] on h2 "SAHTE YEMLER" at bounding box center [261, 114] width 62 height 30
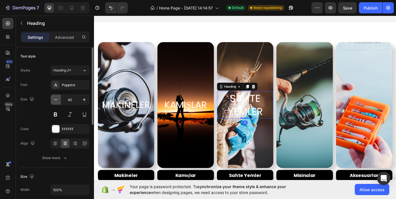
click at [58, 98] on icon "button" at bounding box center [56, 100] width 6 height 6
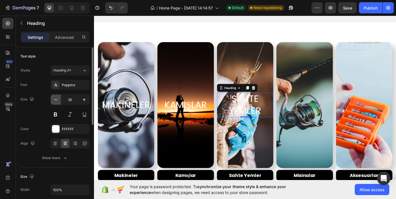
click at [58, 98] on icon "button" at bounding box center [56, 100] width 6 height 6
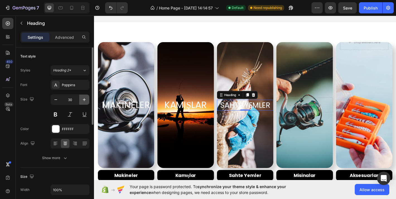
click at [82, 101] on icon "button" at bounding box center [84, 100] width 6 height 6
click at [58, 99] on icon "button" at bounding box center [56, 100] width 6 height 6
type input "30"
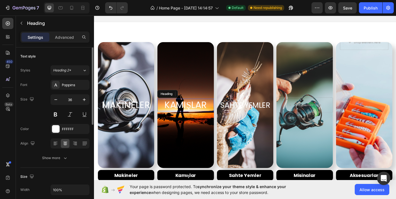
click at [181, 114] on h2 "KAMIŞLAR" at bounding box center [195, 114] width 62 height 14
click at [61, 102] on input "36" at bounding box center [70, 99] width 18 height 10
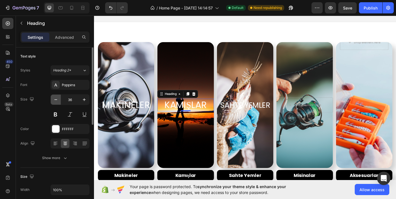
click at [58, 102] on icon "button" at bounding box center [56, 100] width 6 height 6
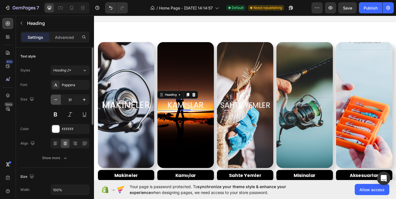
click at [58, 102] on icon "button" at bounding box center [56, 100] width 6 height 6
type input "30"
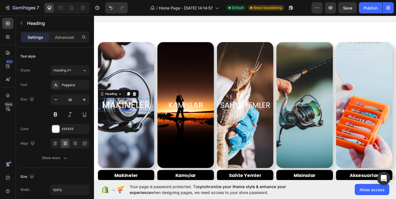
click at [135, 111] on h2 "MAKİNELER" at bounding box center [129, 114] width 62 height 14
click at [55, 101] on icon "button" at bounding box center [56, 100] width 6 height 6
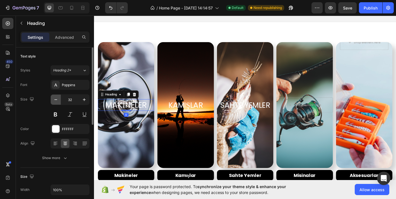
click at [55, 101] on icon "button" at bounding box center [56, 100] width 6 height 6
type input "30"
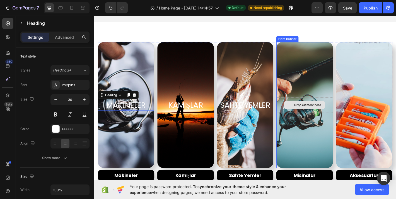
click at [323, 113] on div "Drop element here" at bounding box center [330, 114] width 30 height 4
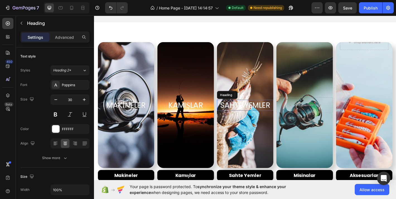
click at [276, 113] on h2 "SAHTE YEMLER" at bounding box center [261, 114] width 62 height 12
click at [262, 105] on icon at bounding box center [263, 103] width 4 height 4
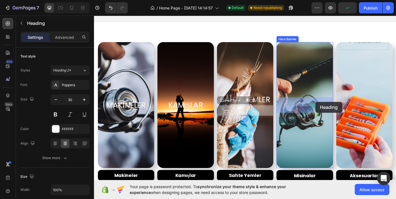
drag, startPoint x: 254, startPoint y: 111, endPoint x: 339, endPoint y: 111, distance: 85.0
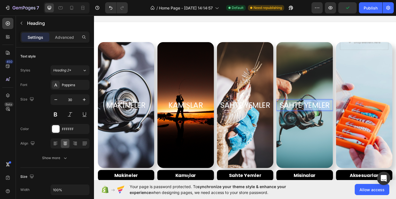
click at [328, 113] on p "SAHTE YEMLER" at bounding box center [326, 114] width 61 height 11
click at [348, 137] on div "Overlay" at bounding box center [327, 114] width 62 height 139
click at [348, 119] on p "MİSİNALAR" at bounding box center [326, 114] width 61 height 11
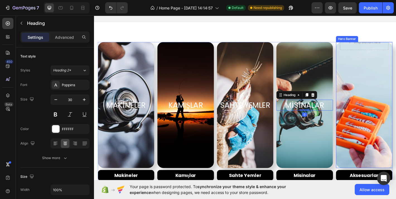
click at [389, 110] on div "Drop element here" at bounding box center [393, 114] width 62 height 156
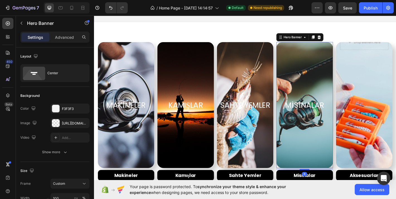
click at [317, 102] on div "Overlay" at bounding box center [327, 114] width 62 height 139
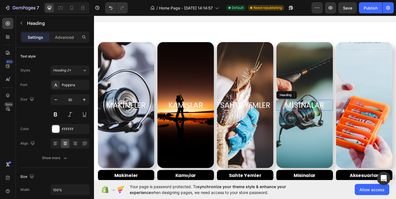
click at [323, 112] on p "MİSİNALAR" at bounding box center [326, 114] width 61 height 11
click at [330, 105] on icon at bounding box center [329, 103] width 3 height 4
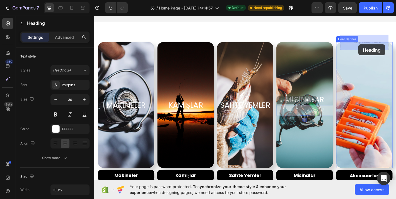
drag, startPoint x: 313, startPoint y: 109, endPoint x: 386, endPoint y: 48, distance: 94.8
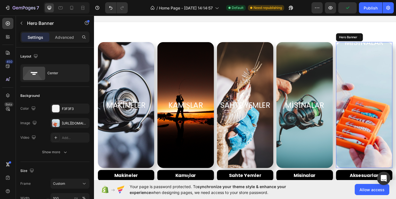
click at [376, 73] on div "MİSİNALAR Heading 0" at bounding box center [393, 114] width 62 height 152
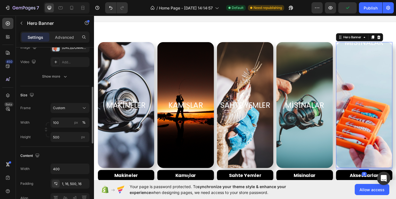
scroll to position [100, 0]
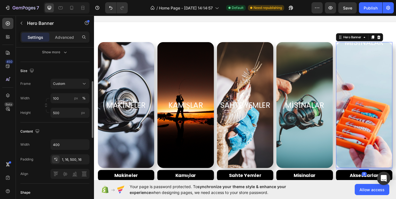
click at [71, 164] on div "Width 400 Padding 1, 16, 500, 16 Align" at bounding box center [54, 159] width 69 height 40
click at [71, 157] on div "1, 16, 500, 16" at bounding box center [70, 159] width 16 height 5
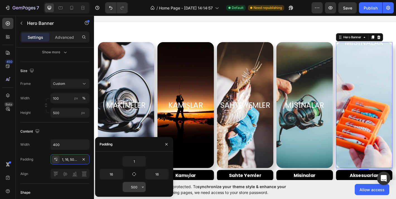
click at [131, 189] on input "500" at bounding box center [134, 187] width 23 height 10
type input "16"
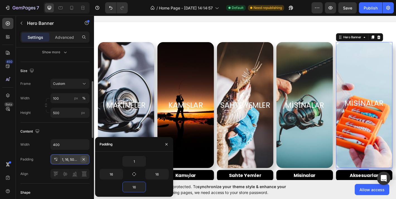
click at [86, 158] on icon "button" at bounding box center [83, 159] width 4 height 4
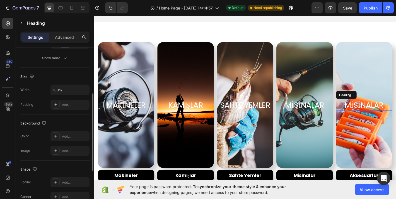
click at [394, 114] on h2 "MİSİNALAR" at bounding box center [393, 114] width 62 height 12
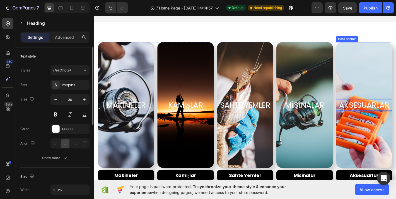
click at [395, 133] on div "Overlay" at bounding box center [393, 114] width 62 height 139
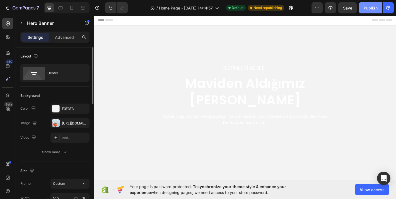
click at [369, 7] on div "Publish" at bounding box center [370, 8] width 14 height 6
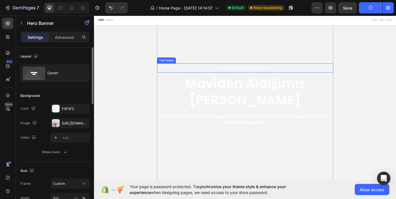
click at [279, 78] on p "DERİNLERİ KEŞFET" at bounding box center [261, 73] width 194 height 9
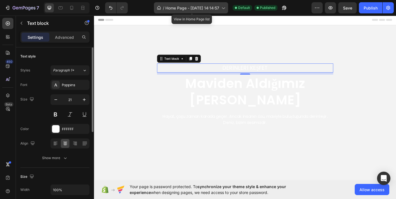
click at [206, 5] on span "Home Page - [DATE] 14:14:57" at bounding box center [192, 8] width 54 height 6
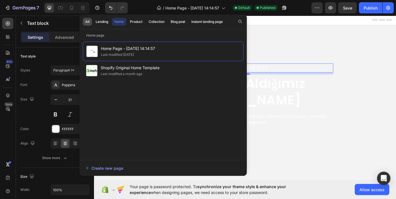
click at [89, 22] on div "All" at bounding box center [87, 21] width 4 height 5
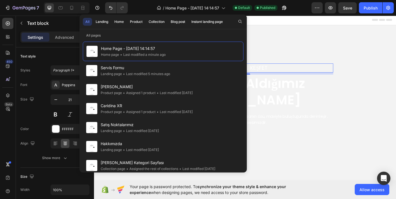
click at [168, 19] on div "All Landing Home Product Collection Blog post Instant landing page" at bounding box center [153, 21] width 149 height 14
click at [167, 20] on button "Collection" at bounding box center [156, 22] width 21 height 8
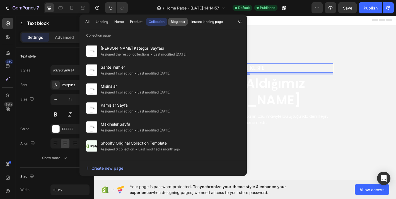
click at [173, 21] on div "Blog post" at bounding box center [177, 21] width 14 height 5
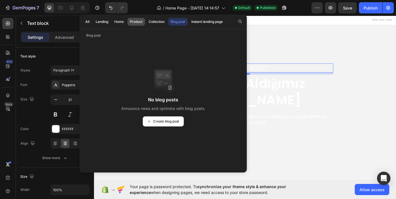
click at [136, 23] on div "Product" at bounding box center [136, 21] width 13 height 5
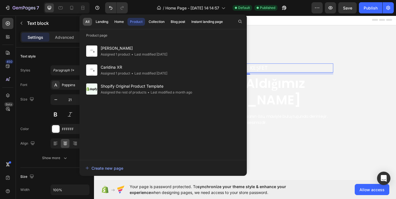
click at [84, 25] on button "All" at bounding box center [87, 22] width 9 height 8
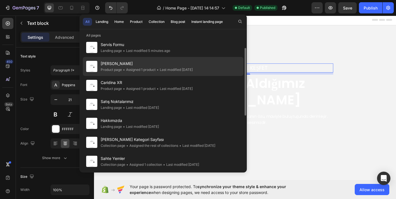
scroll to position [31, 0]
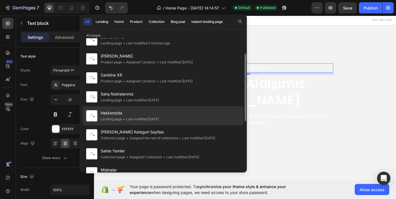
click at [141, 114] on span "Hakkımızda" at bounding box center [130, 112] width 58 height 7
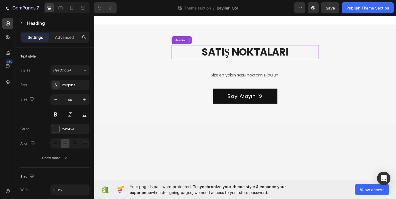
click at [245, 59] on h2 "SATIŞ NOKTALARI" at bounding box center [261, 56] width 163 height 16
click at [245, 59] on p "SATIŞ NOKTALARI" at bounding box center [261, 55] width 162 height 14
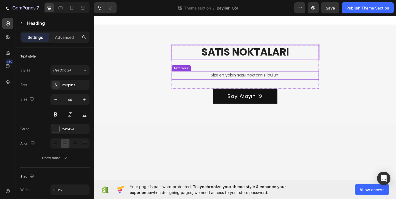
click at [262, 79] on p "Size en yakın satış noktamızı bulun!" at bounding box center [261, 81] width 162 height 8
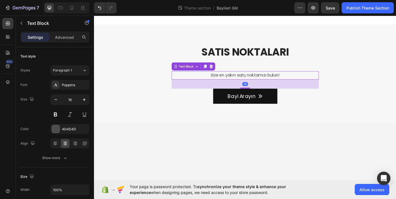
click at [262, 84] on p "Size en yakın satış noktamızı bulun!" at bounding box center [261, 81] width 162 height 8
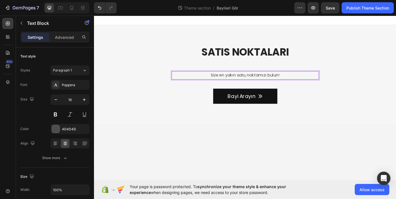
click at [261, 82] on p "Size en yakın satış noktamızı bulun!" at bounding box center [261, 81] width 162 height 8
click at [395, 17] on div at bounding box center [261, 19] width 334 height 11
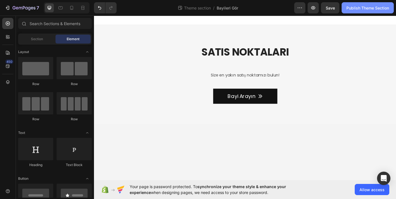
click at [373, 13] on button "Publish Theme Section" at bounding box center [367, 7] width 52 height 11
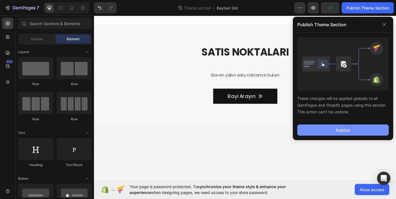
click at [356, 125] on button "Publish" at bounding box center [342, 129] width 91 height 11
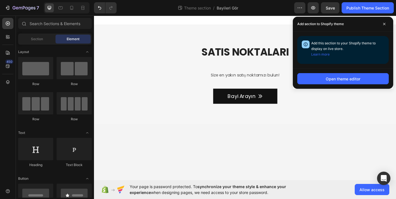
click at [143, 13] on div "Theme section / Bayileri Gör" at bounding box center [207, 7] width 173 height 11
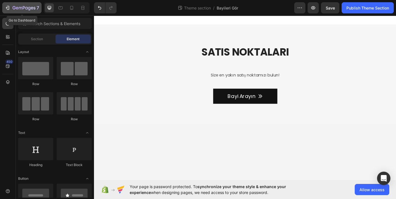
click at [19, 5] on div "7" at bounding box center [26, 7] width 26 height 7
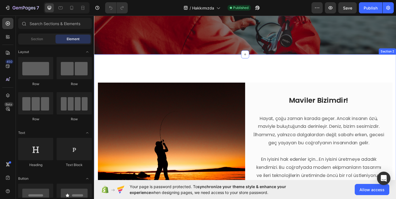
scroll to position [134, 0]
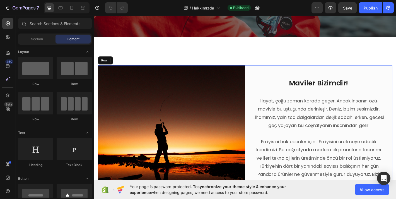
click at [277, 73] on div "Maviler Bizimdir! Heading Hayat, çoğu zaman karada geçer. Ancak insanın özü, ma…" at bounding box center [342, 153] width 163 height 167
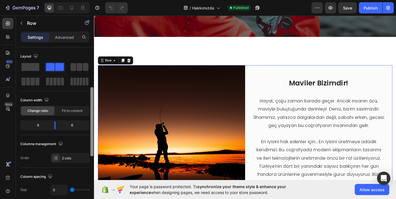
scroll to position [39, 0]
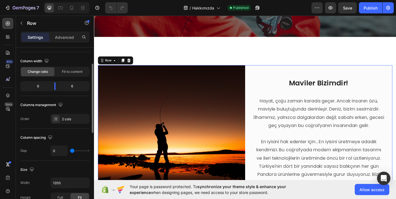
click at [78, 146] on div "0" at bounding box center [69, 150] width 39 height 11
click at [72, 148] on div "0" at bounding box center [69, 150] width 39 height 11
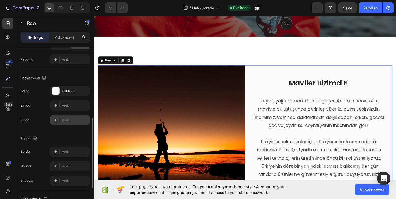
scroll to position [185, 0]
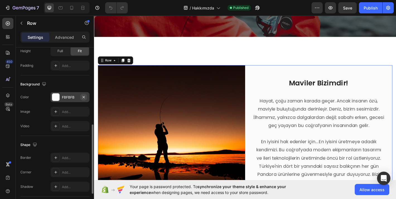
click at [84, 96] on icon "button" at bounding box center [83, 97] width 4 height 4
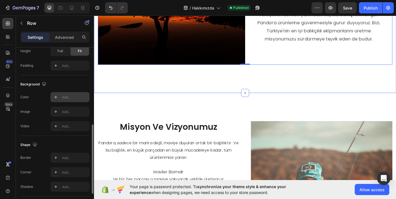
scroll to position [308, 0]
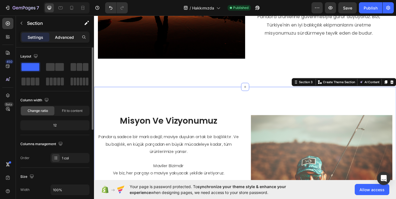
click at [64, 39] on p "Advanced" at bounding box center [64, 37] width 19 height 6
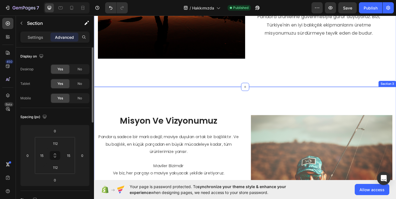
click at [52, 144] on input "112" at bounding box center [55, 143] width 11 height 8
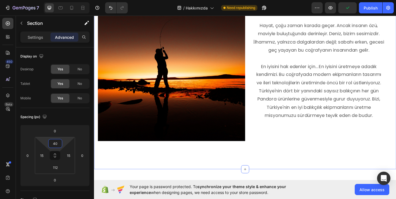
scroll to position [241, 0]
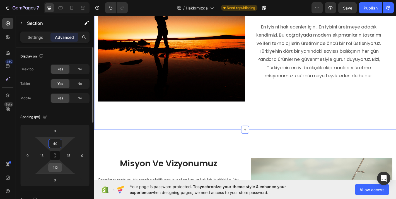
type input "40"
click at [55, 167] on input "112" at bounding box center [55, 167] width 11 height 8
type input "40"
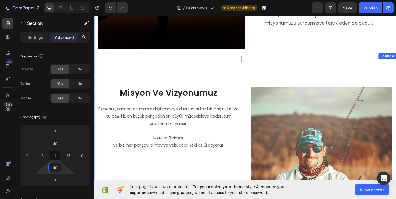
scroll to position [321, 0]
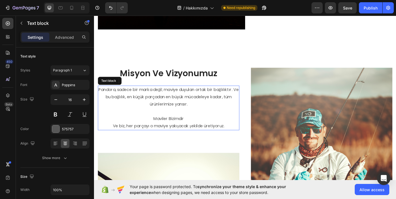
click at [200, 127] on p "Maviler Bizimdir Ve biz, her parçayı o maviye yakışacak şekilde üretiyoruz." at bounding box center [176, 133] width 155 height 16
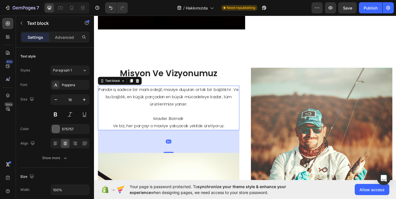
click at [200, 127] on p "Maviler Bizimdir Ve biz, her parçayı o maviye yakışacak şekilde üretiyoruz." at bounding box center [176, 133] width 155 height 16
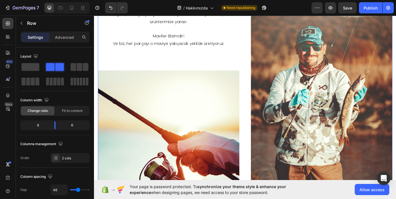
scroll to position [364, 0]
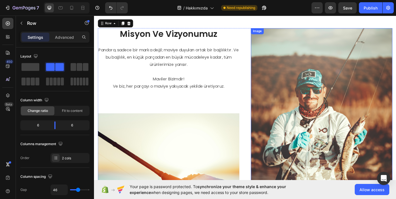
click at [279, 92] on img at bounding box center [345, 146] width 157 height 235
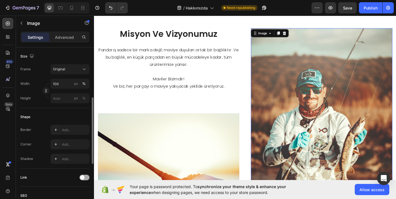
scroll to position [123, 0]
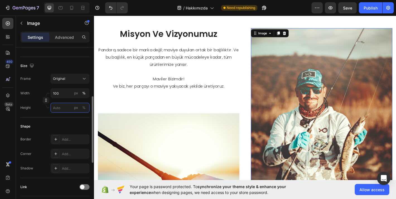
click at [60, 109] on input "px %" at bounding box center [69, 107] width 39 height 10
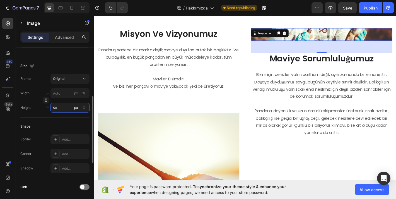
type input "500"
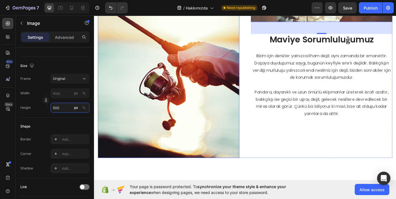
scroll to position [524, 0]
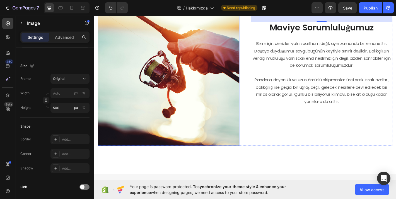
click at [204, 119] on img at bounding box center [176, 62] width 157 height 196
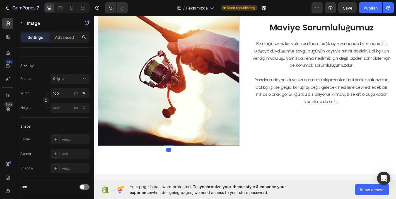
scroll to position [136, 0]
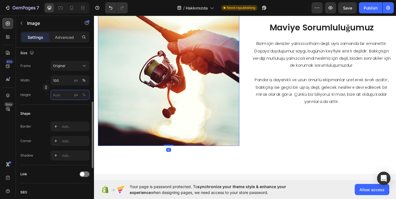
click at [65, 99] on input "px %" at bounding box center [69, 95] width 39 height 10
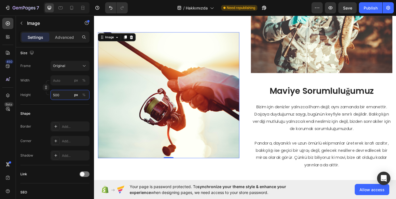
scroll to position [453, 0]
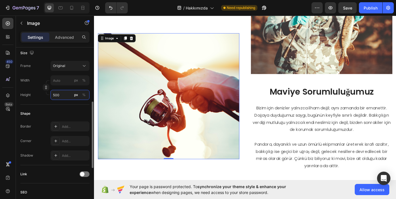
click at [60, 98] on input "500" at bounding box center [69, 95] width 39 height 10
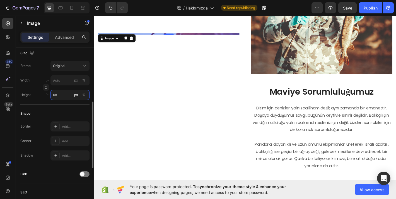
type input "600"
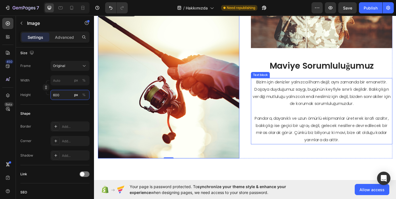
scroll to position [482, 0]
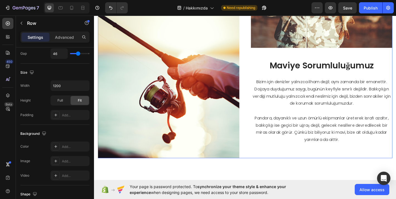
click at [289, 170] on div "Image Maviye Sorumluluğumuz Heading Bizim için denizler yalnızca ilham değil; a…" at bounding box center [345, 42] width 157 height 261
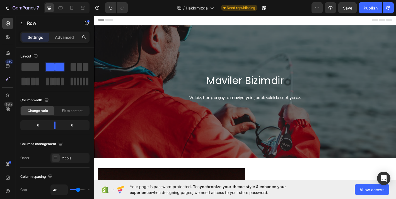
scroll to position [0, 0]
click at [368, 7] on div "Publish" at bounding box center [370, 8] width 14 height 6
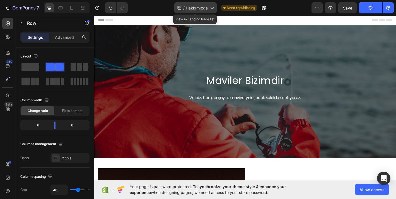
click at [206, 11] on div "/ Hakkımızda" at bounding box center [195, 7] width 42 height 11
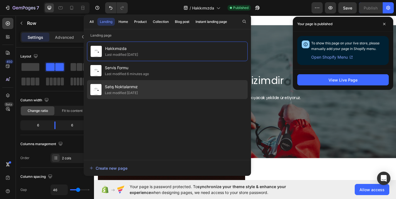
click at [138, 84] on span "Satış Noktalarımız" at bounding box center [121, 86] width 33 height 7
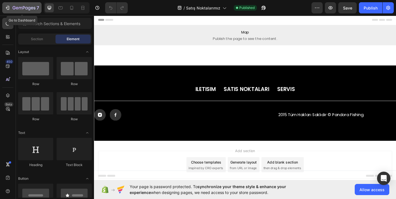
click at [33, 3] on button "7" at bounding box center [21, 7] width 39 height 11
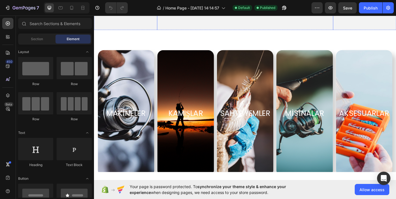
scroll to position [197, 0]
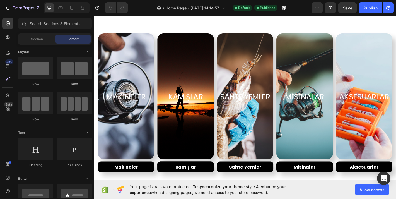
click at [84, 14] on div "7 Version history / Home Page - [DATE] 14:14:57 Default Published Preview Save …" at bounding box center [198, 8] width 396 height 16
click at [84, 12] on div at bounding box center [82, 7] width 9 height 9
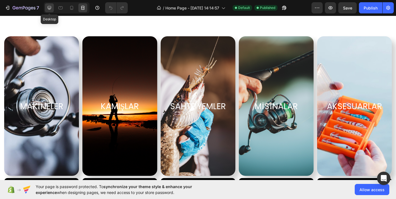
click at [48, 7] on icon at bounding box center [50, 8] width 4 height 4
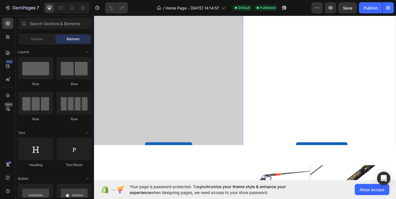
scroll to position [441, 0]
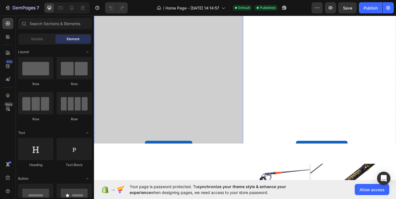
click at [243, 99] on div "Smoke Serisi Button" at bounding box center [176, 71] width 156 height 202
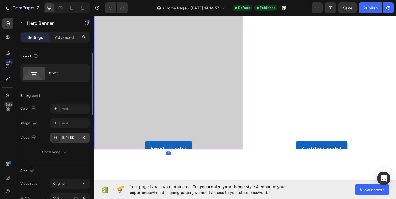
scroll to position [52, 0]
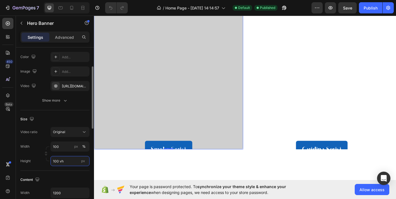
click at [65, 157] on input "100 vh" at bounding box center [69, 161] width 39 height 10
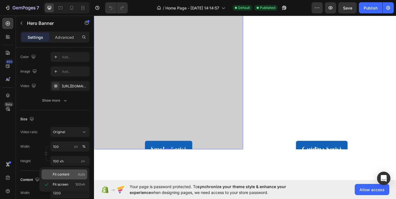
click at [65, 172] on span "Fit content" at bounding box center [61, 174] width 17 height 5
type input "Auto"
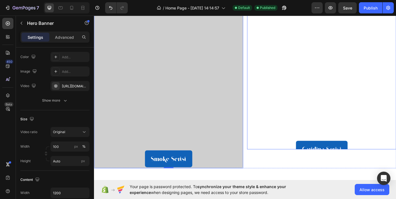
click at [285, 103] on div "Caridina Serisi Button" at bounding box center [346, 71] width 156 height 202
click at [70, 158] on input "100 vh" at bounding box center [69, 161] width 39 height 10
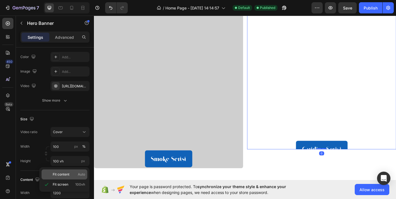
click at [70, 173] on p "Fit content Auto" at bounding box center [69, 174] width 32 height 5
type input "Auto"
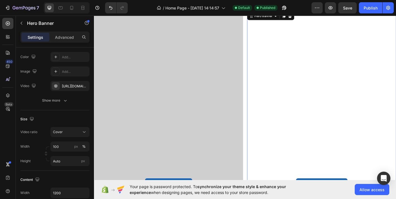
scroll to position [444, 0]
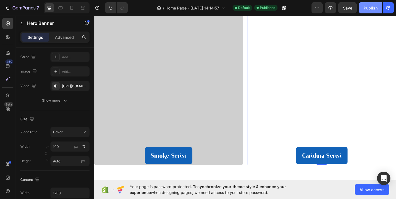
click at [363, 6] on button "Publish" at bounding box center [369, 7] width 23 height 11
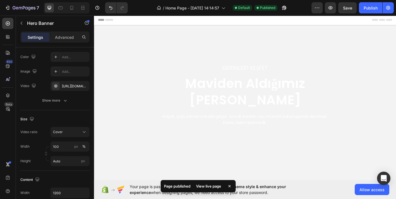
scroll to position [0, 0]
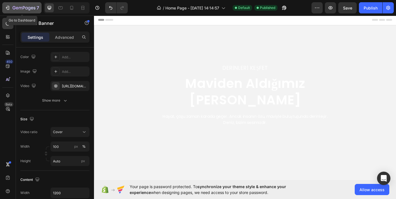
click at [24, 5] on div "7" at bounding box center [26, 7] width 26 height 7
